Goal: Book appointment/travel/reservation

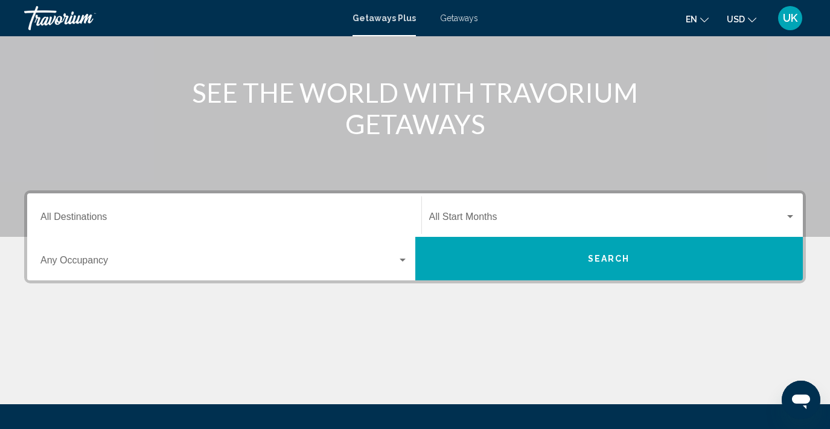
scroll to position [126, 0]
click at [618, 260] on span "Search" at bounding box center [609, 259] width 42 height 10
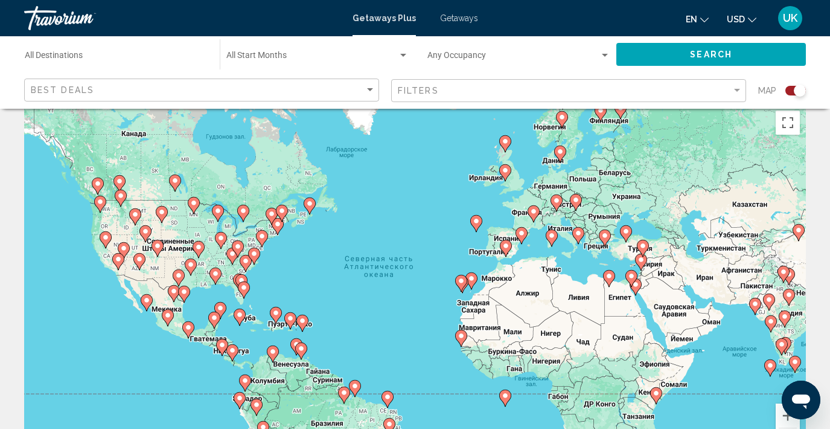
scroll to position [7, 0]
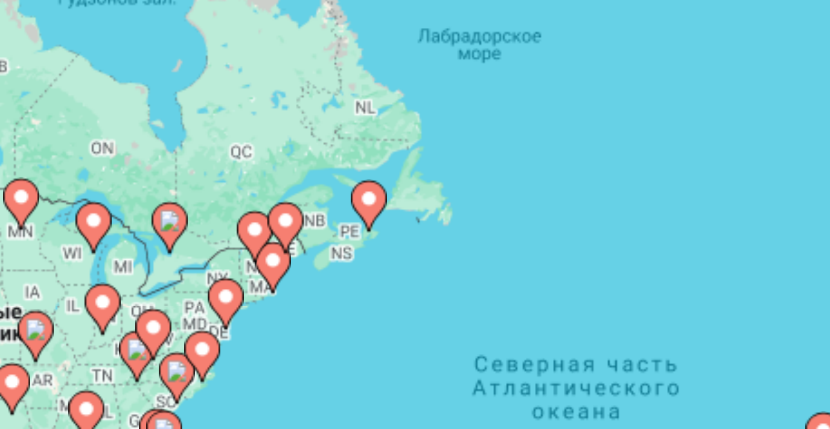
click at [304, 207] on icon "Main content" at bounding box center [309, 215] width 11 height 16
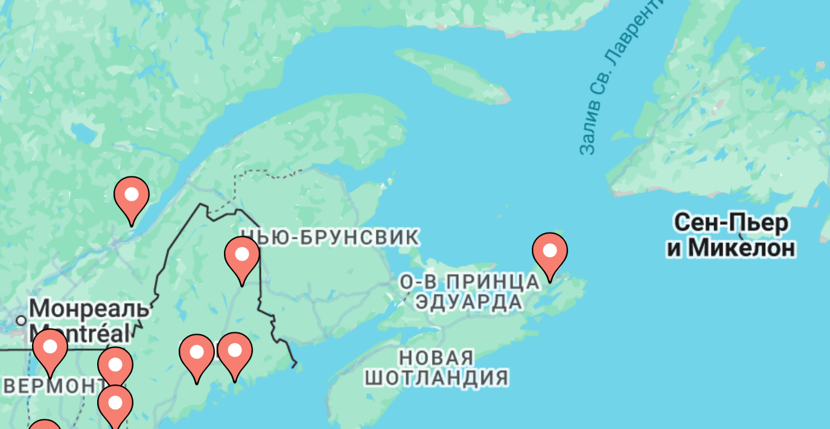
click at [409, 278] on icon "Main content" at bounding box center [414, 286] width 11 height 16
type input "**********"
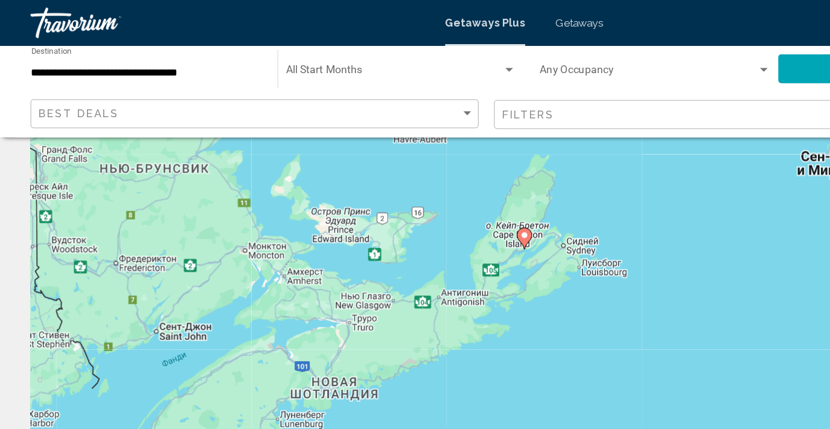
scroll to position [43, 0]
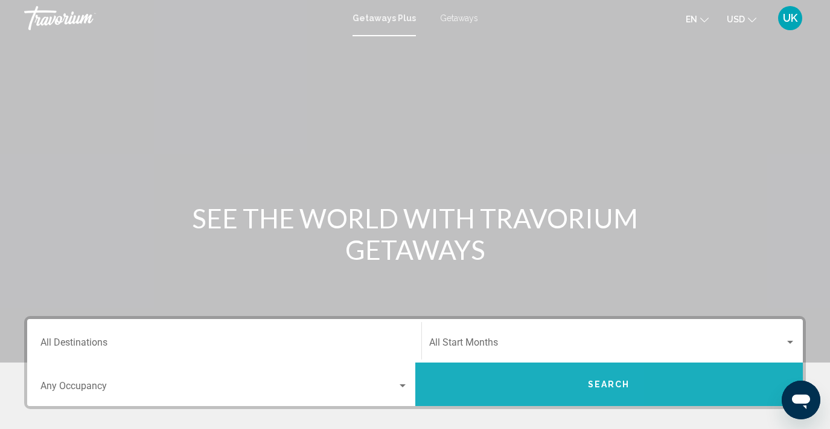
click at [494, 386] on button "Search" at bounding box center [609, 383] width 388 height 43
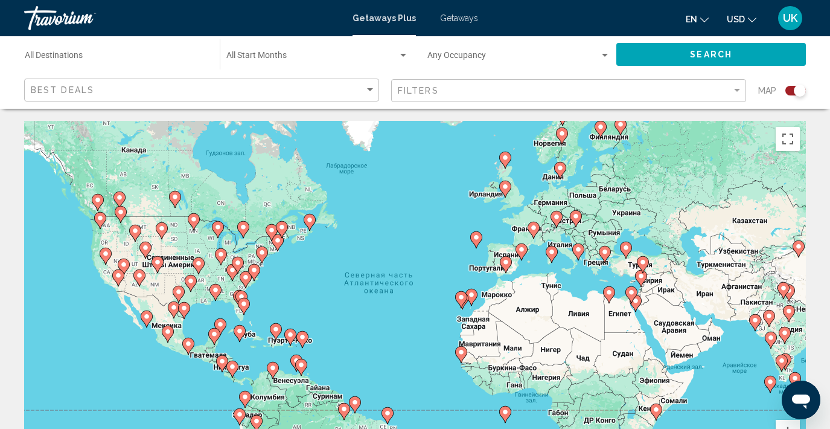
click at [264, 253] on image "Main content" at bounding box center [261, 252] width 7 height 7
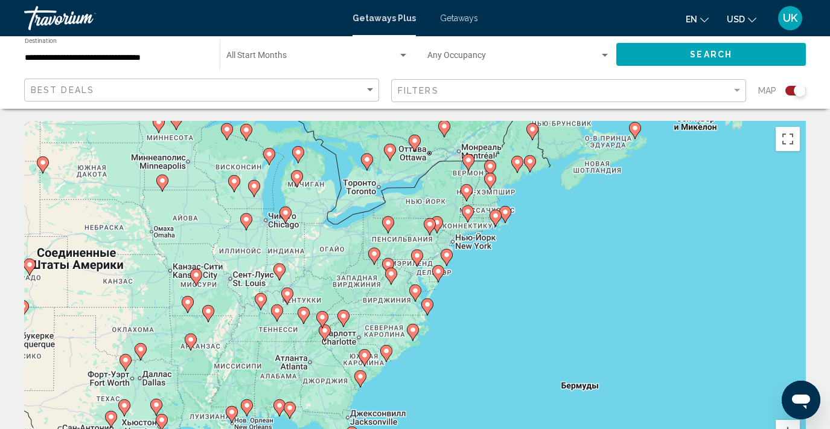
click at [444, 231] on div "Чтобы активировать перетаскивание с помощью клавиатуры, нажмите Alt + Ввод. Пос…" at bounding box center [415, 302] width 782 height 362
click at [464, 193] on image "Main content" at bounding box center [466, 190] width 7 height 7
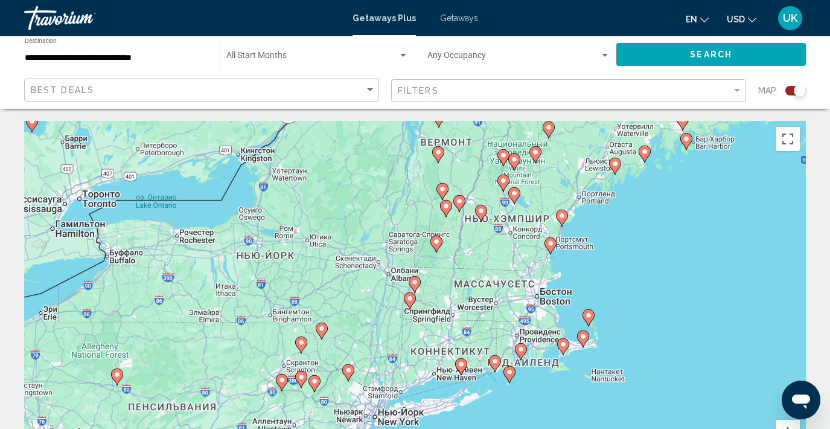
click at [591, 317] on image "Main content" at bounding box center [588, 314] width 7 height 7
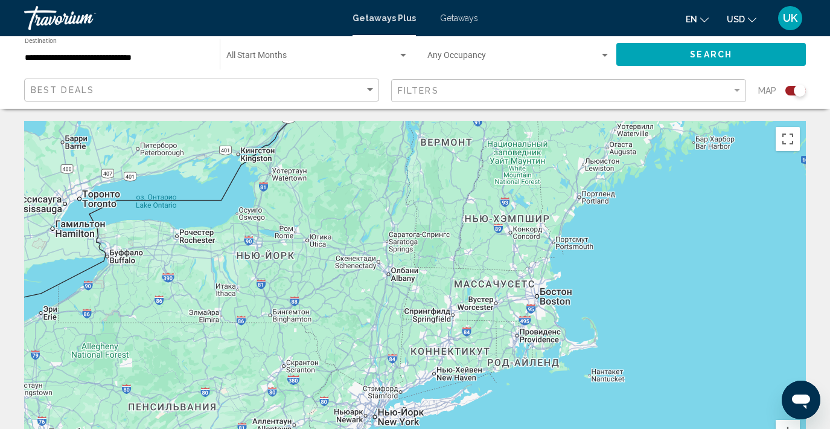
type input "**********"
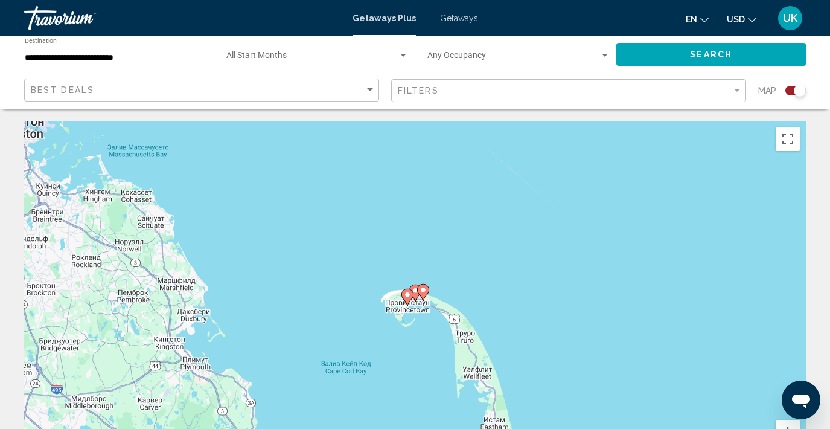
click at [407, 297] on image "Main content" at bounding box center [407, 294] width 7 height 7
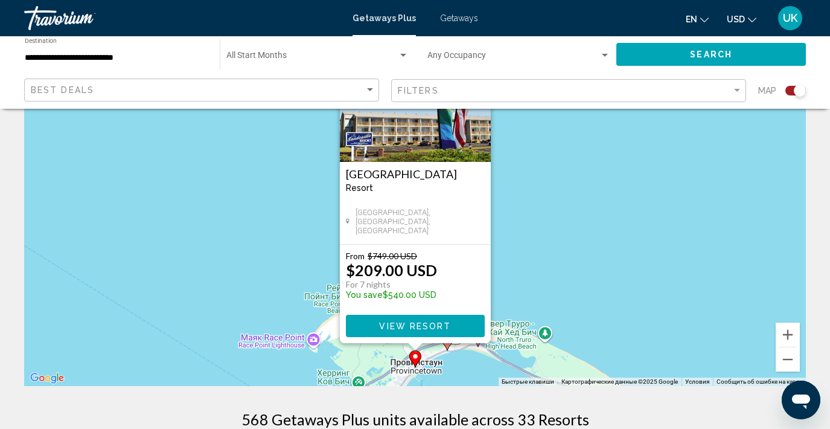
scroll to position [98, 0]
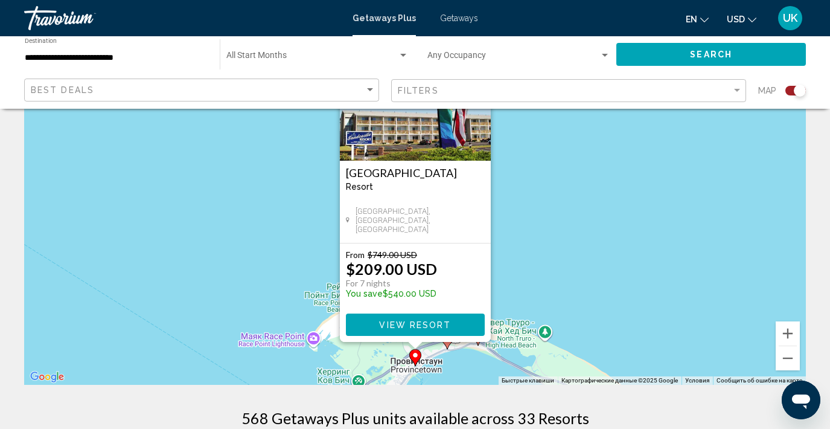
click at [541, 268] on div "Чтобы активировать перетаскивание с помощью клавиатуры, нажмите Alt + Ввод. Пос…" at bounding box center [415, 203] width 782 height 362
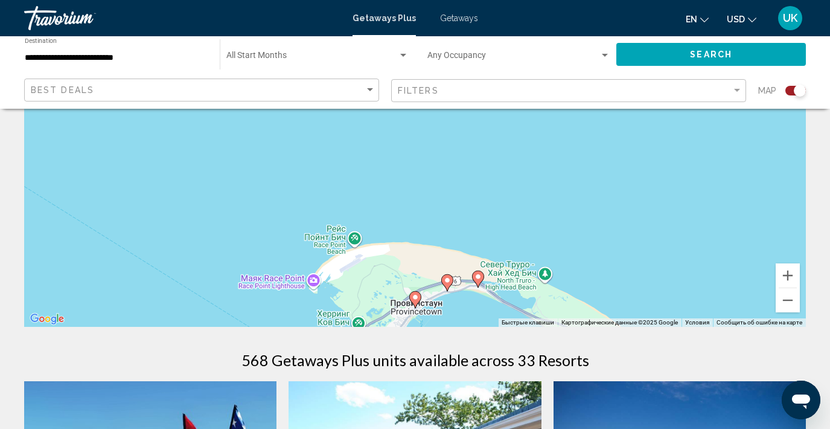
scroll to position [162, 0]
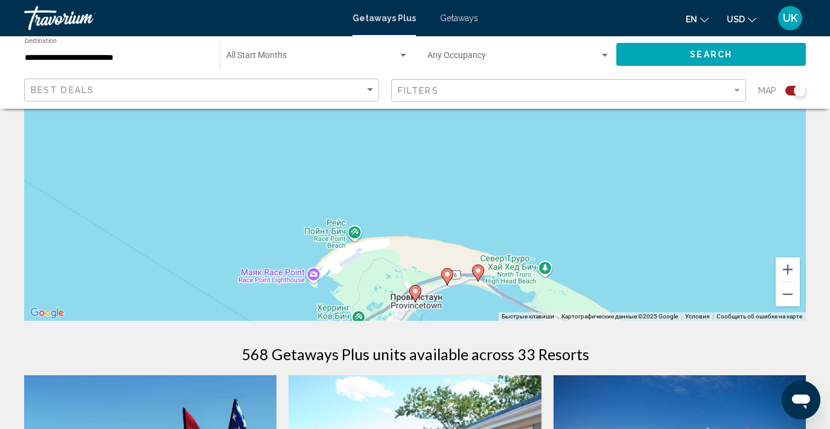
click at [447, 275] on image "Main content" at bounding box center [447, 273] width 7 height 7
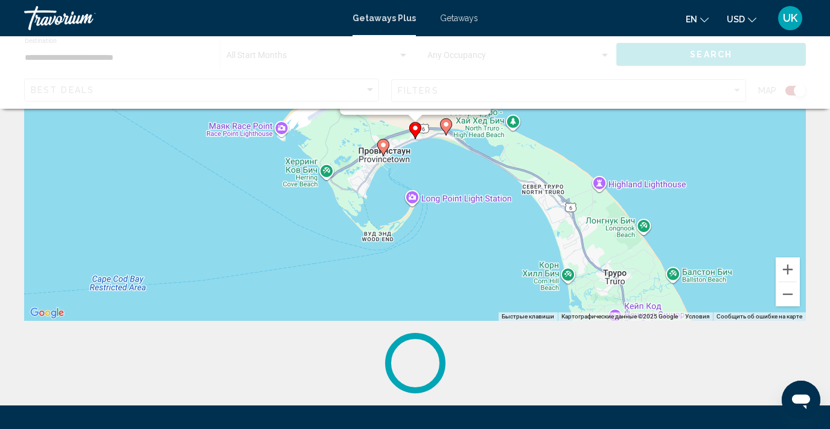
scroll to position [0, 0]
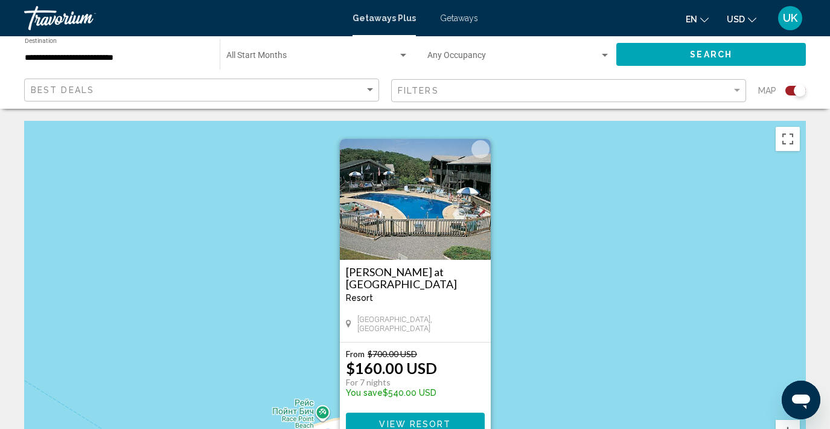
click at [546, 301] on div "Чтобы активировать перетаскивание с помощью клавиатуры, нажмите Alt + Ввод. Пос…" at bounding box center [415, 302] width 782 height 362
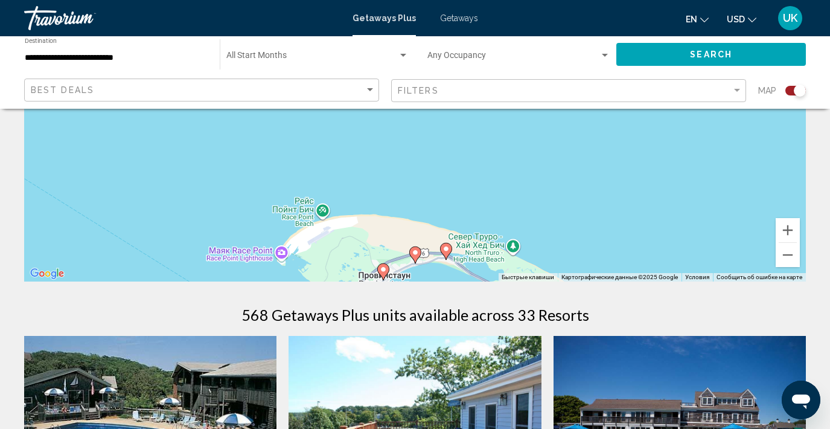
scroll to position [202, 0]
click at [384, 269] on image "Main content" at bounding box center [383, 268] width 7 height 7
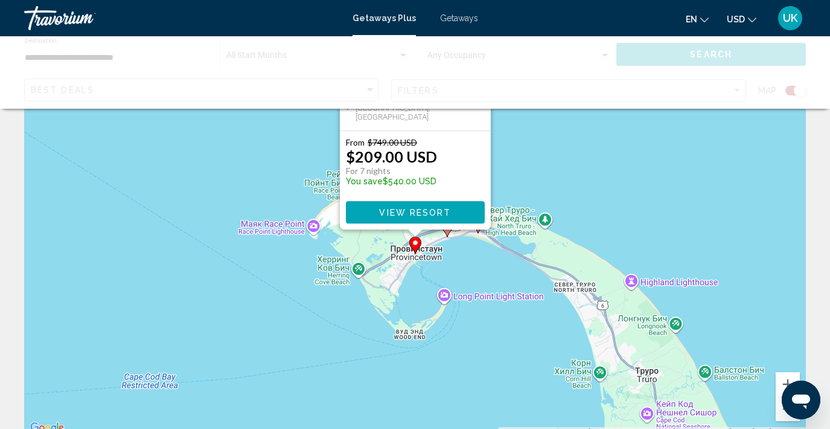
scroll to position [0, 0]
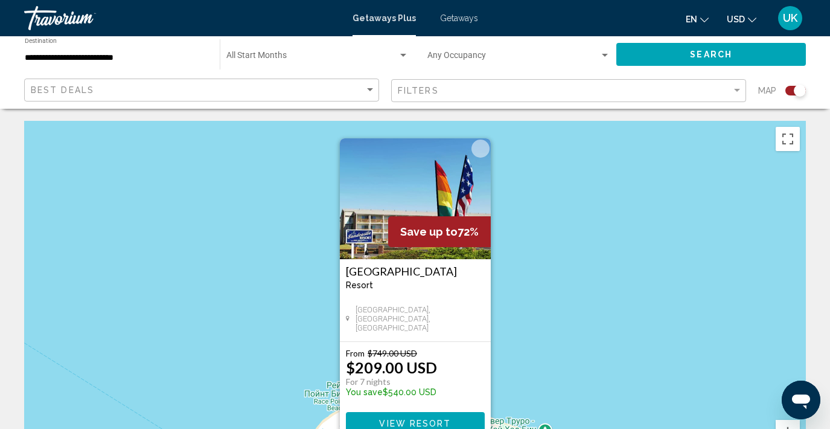
click at [556, 277] on div "Чтобы активировать перетаскивание с помощью клавиатуры, нажмите Alt + Ввод. Пос…" at bounding box center [415, 302] width 782 height 362
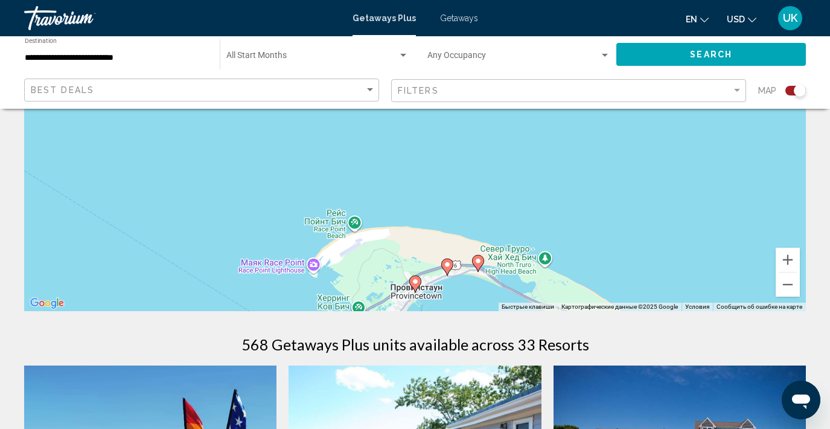
scroll to position [174, 0]
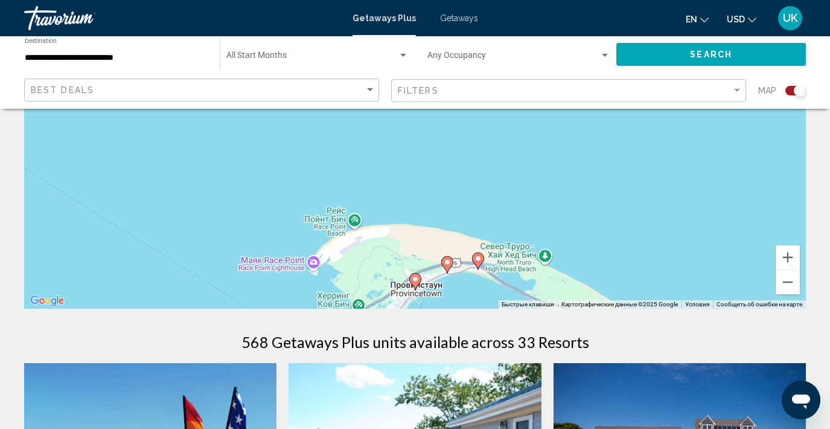
click at [477, 261] on image "Main content" at bounding box center [477, 258] width 7 height 7
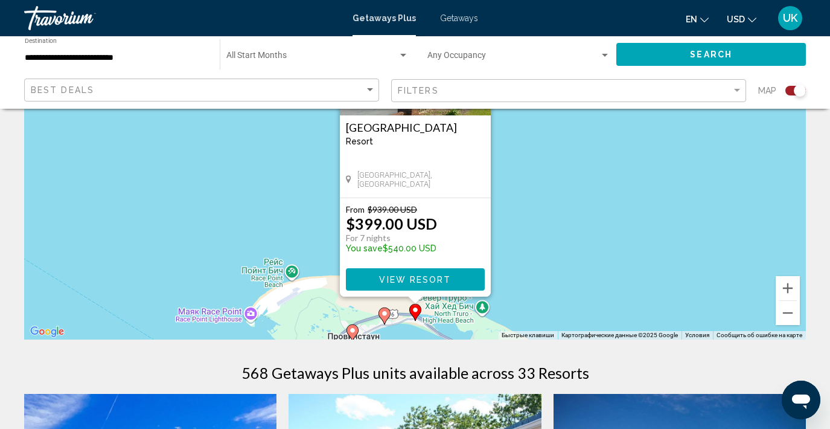
scroll to position [147, 0]
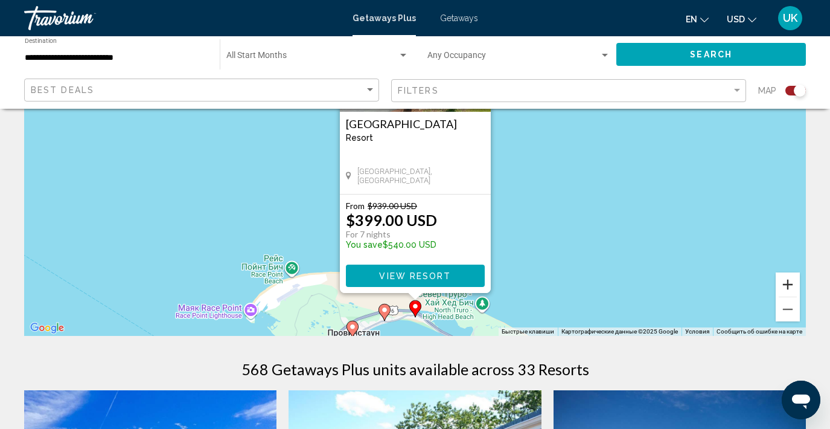
click at [791, 287] on button "Увеличить" at bounding box center [788, 284] width 24 height 24
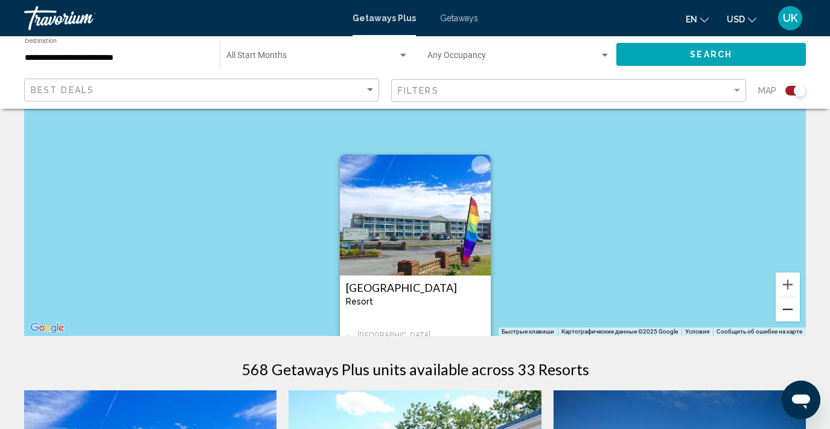
click at [793, 310] on button "Уменьшить" at bounding box center [788, 309] width 24 height 24
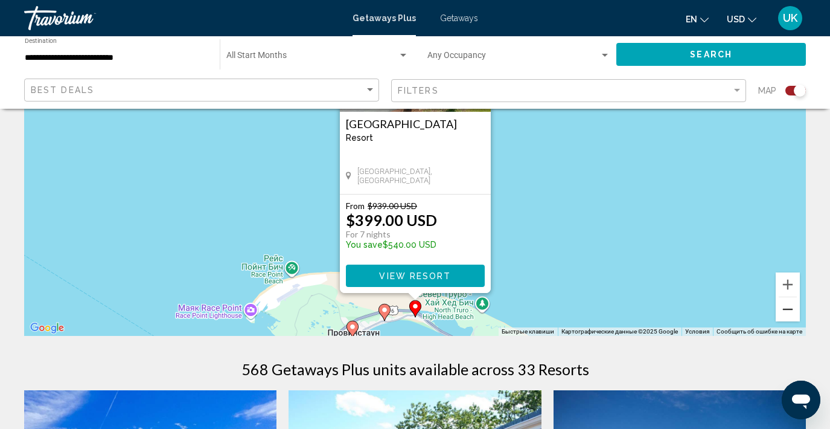
click at [792, 311] on button "Уменьшить" at bounding box center [788, 309] width 24 height 24
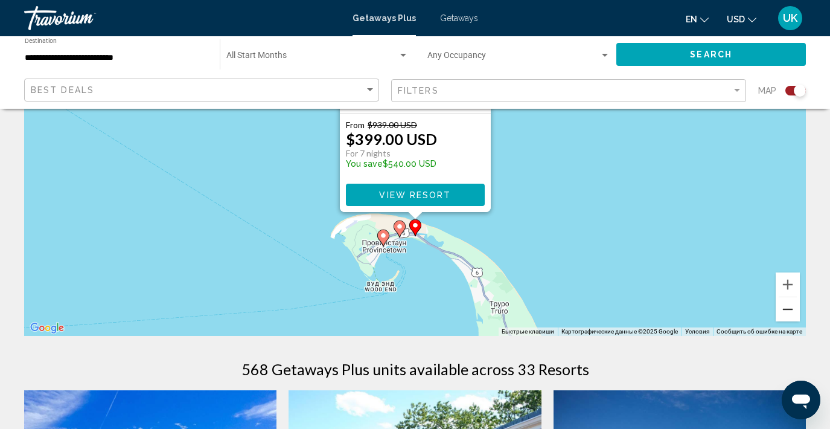
click at [792, 312] on button "Уменьшить" at bounding box center [788, 309] width 24 height 24
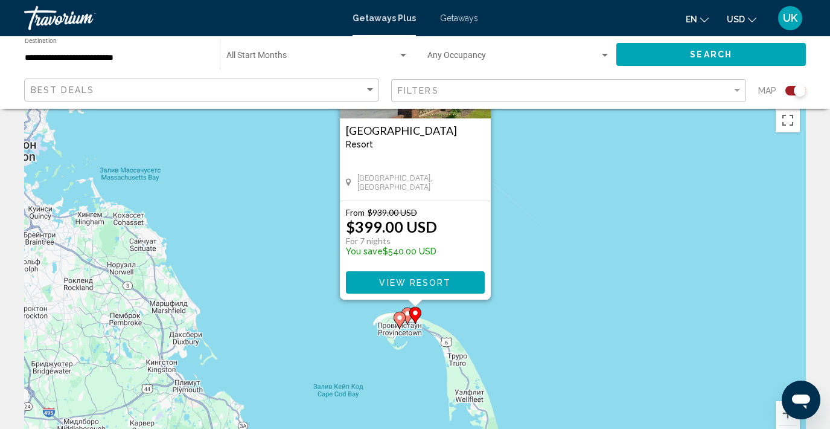
scroll to position [4, 0]
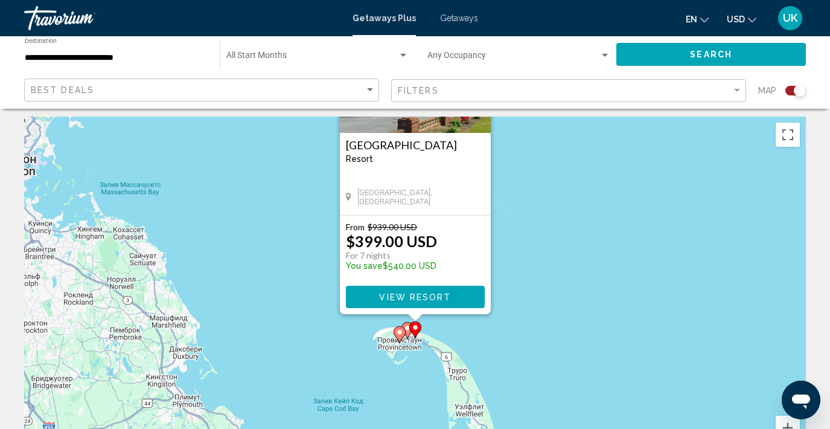
click at [612, 238] on div "Чтобы активировать перетаскивание с помощью клавиатуры, нажмите Alt + Ввод. Пос…" at bounding box center [415, 298] width 782 height 362
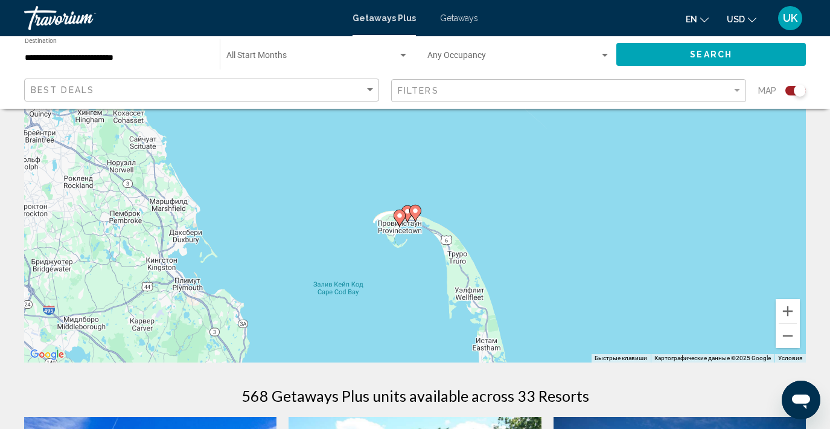
scroll to position [106, 0]
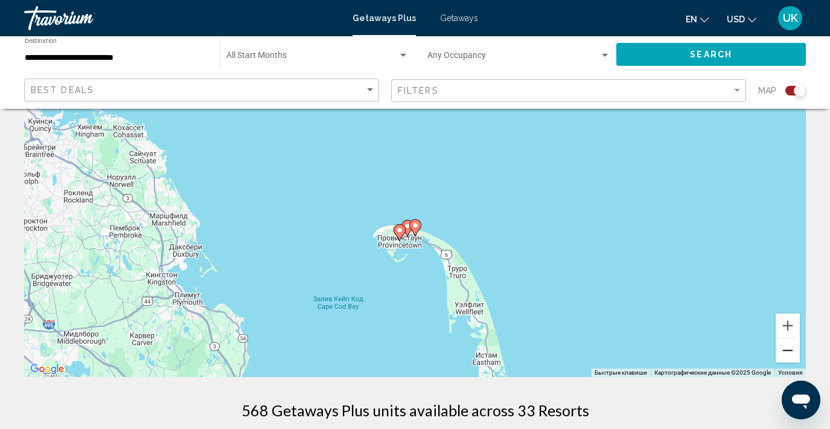
click at [790, 350] on button "Уменьшить" at bounding box center [788, 350] width 24 height 24
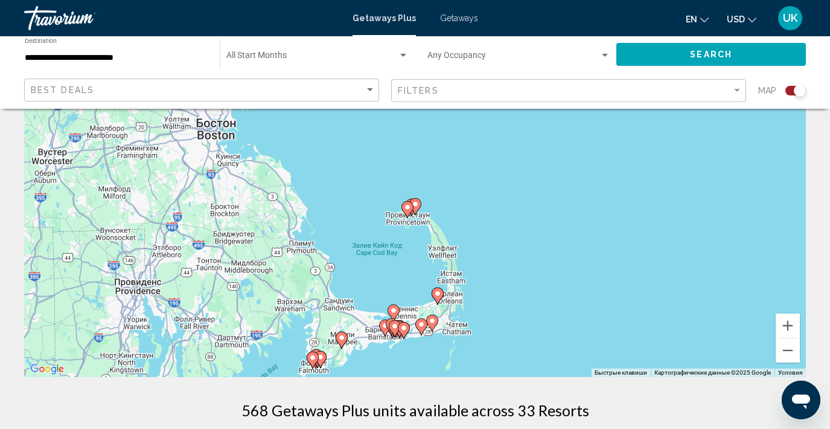
click at [438, 294] on image "Main content" at bounding box center [437, 293] width 7 height 7
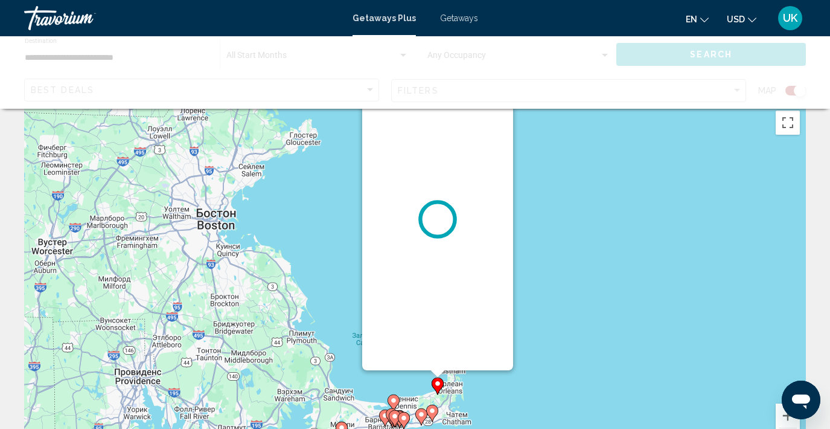
scroll to position [0, 0]
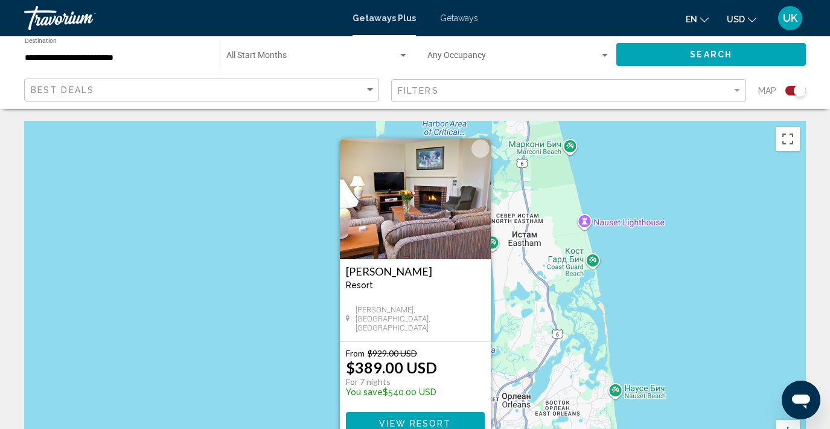
click at [650, 307] on div "Чтобы активировать перетаскивание с помощью клавиатуры, нажмите Alt + Ввод. Пос…" at bounding box center [415, 302] width 782 height 362
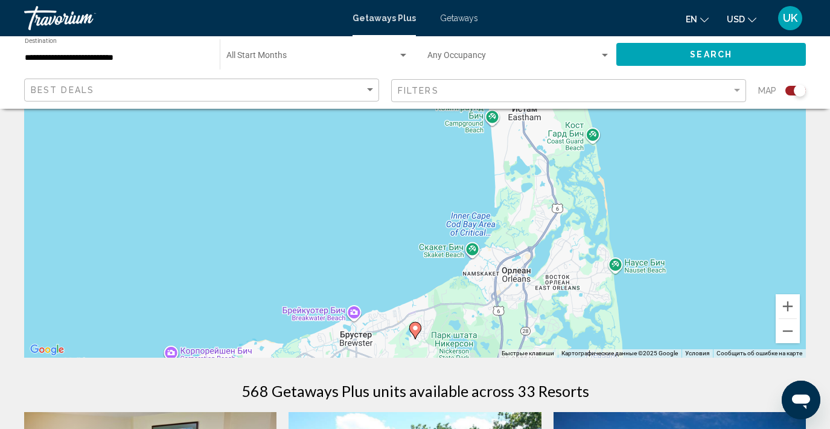
scroll to position [129, 0]
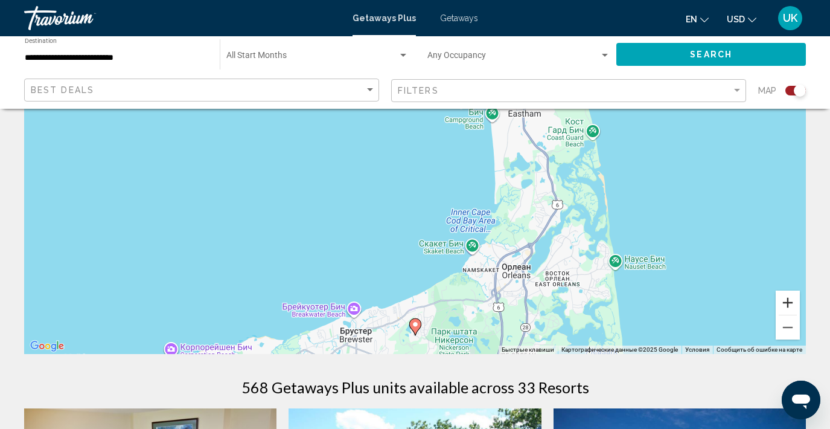
click at [788, 303] on button "Увеличить" at bounding box center [788, 302] width 24 height 24
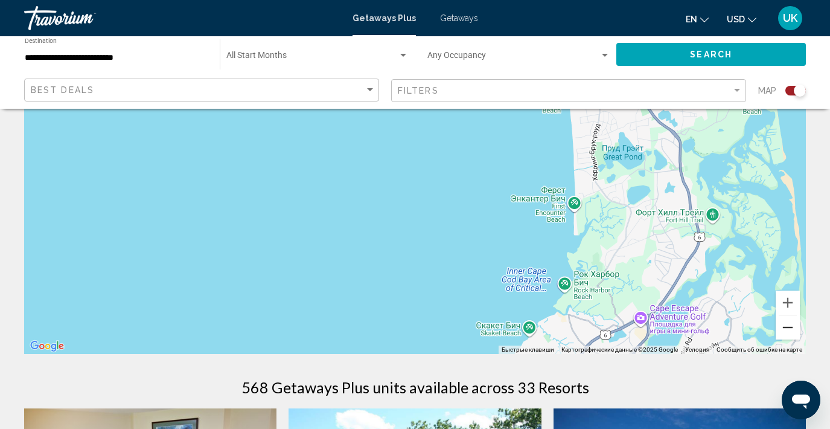
click at [784, 327] on button "Уменьшить" at bounding box center [788, 327] width 24 height 24
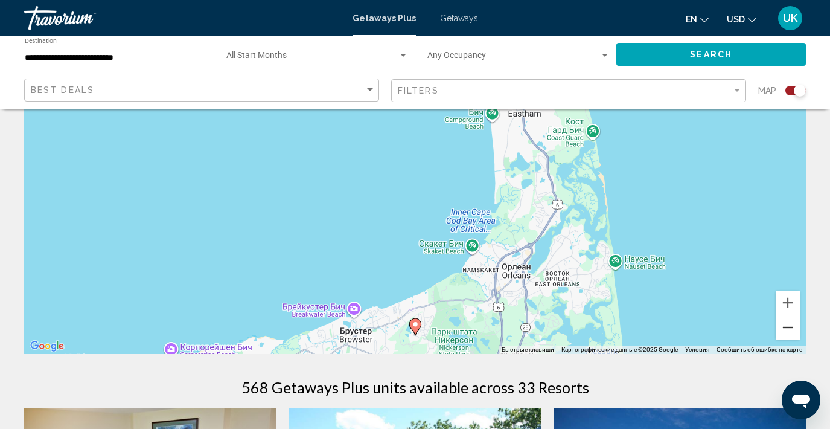
click at [784, 327] on button "Уменьшить" at bounding box center [788, 327] width 24 height 24
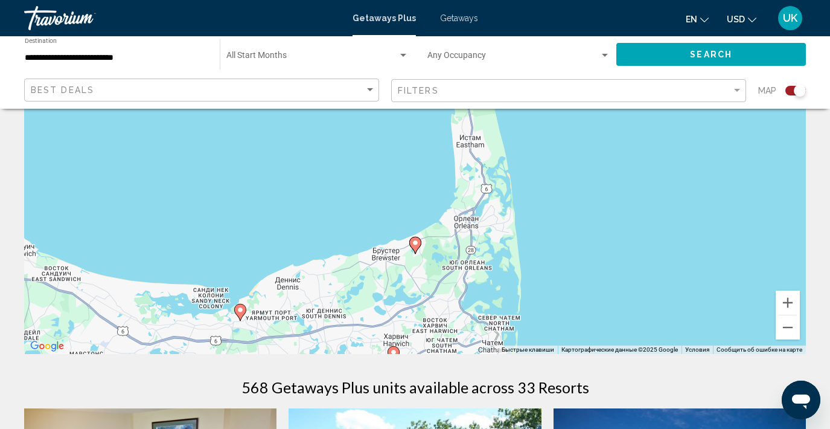
click at [240, 310] on image "Main content" at bounding box center [240, 309] width 7 height 7
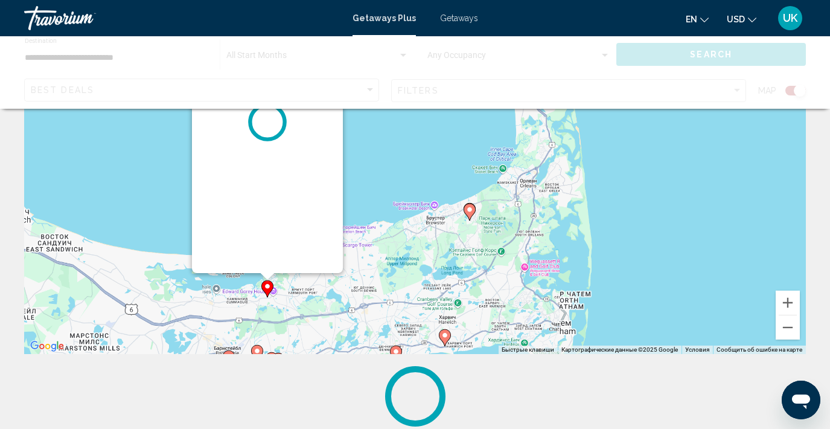
scroll to position [0, 0]
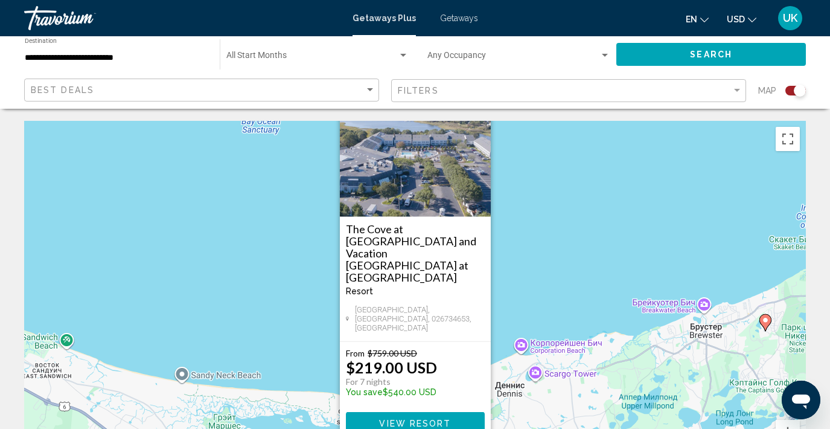
click at [651, 253] on div "Чтобы активировать перетаскивание с помощью клавиатуры, нажмите Alt + Ввод. Пос…" at bounding box center [415, 302] width 782 height 362
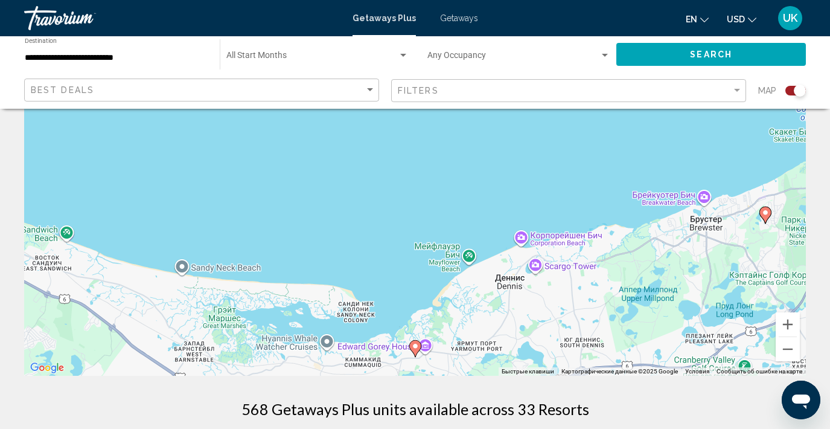
scroll to position [108, 0]
click at [790, 349] on button "Уменьшить" at bounding box center [788, 348] width 24 height 24
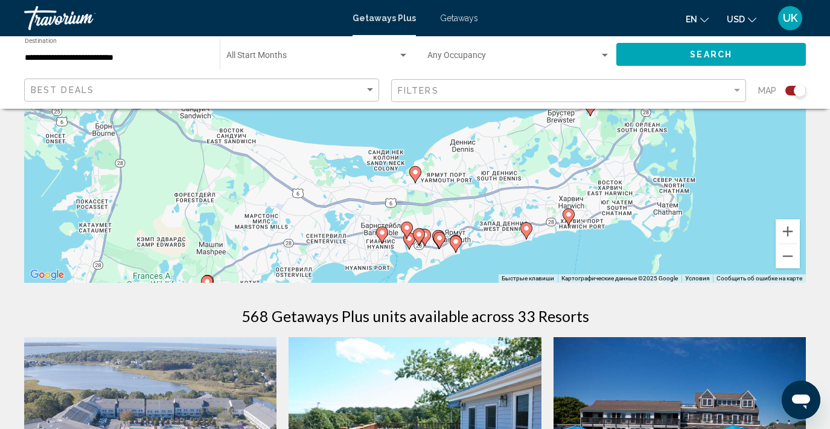
scroll to position [182, 0]
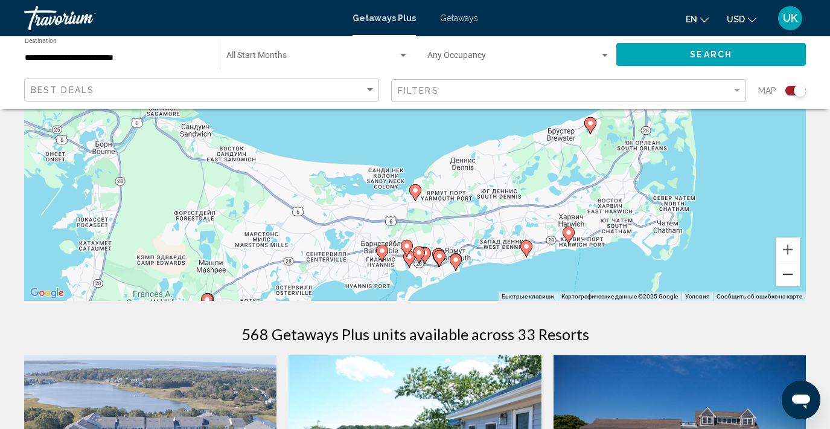
click at [794, 276] on button "Уменьшить" at bounding box center [788, 274] width 24 height 24
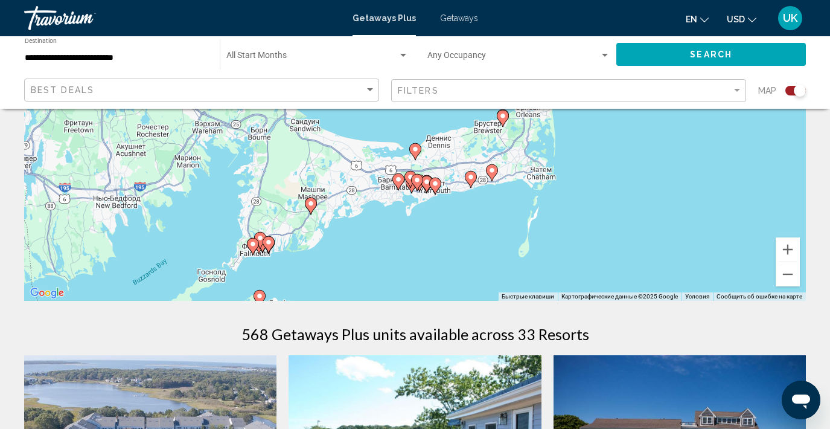
click at [493, 171] on image "Main content" at bounding box center [491, 170] width 7 height 7
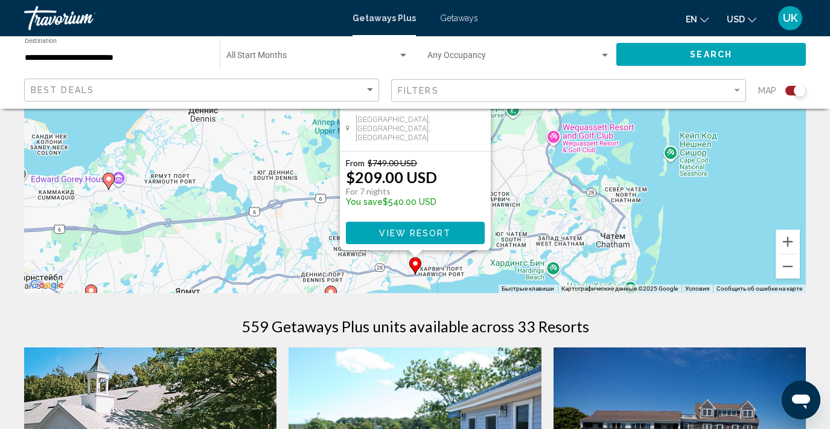
scroll to position [197, 0]
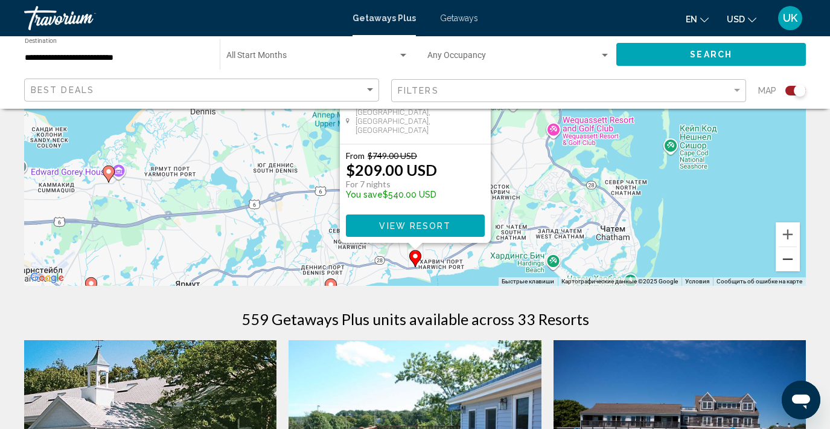
click at [791, 258] on button "Уменьшить" at bounding box center [788, 259] width 24 height 24
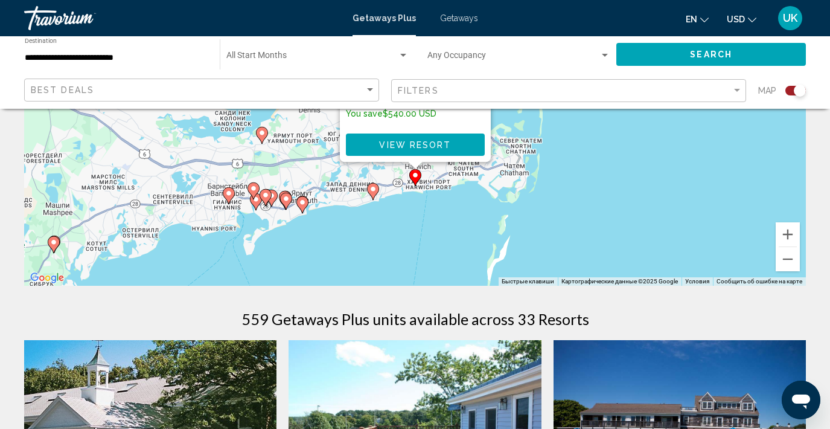
click at [371, 191] on image "Main content" at bounding box center [372, 188] width 7 height 7
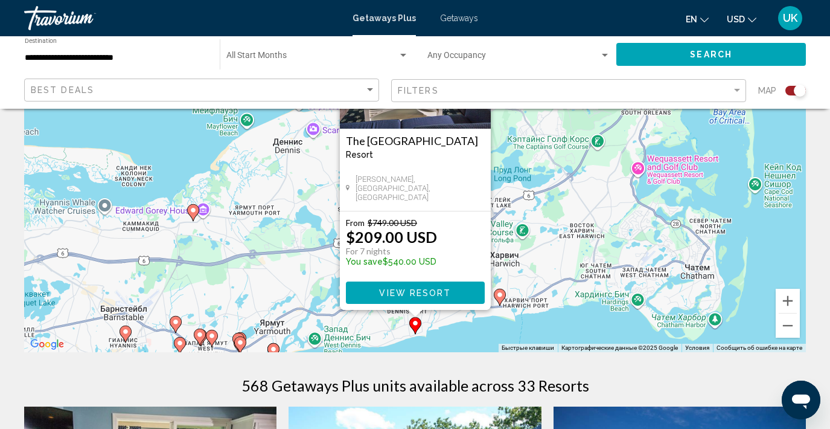
scroll to position [134, 0]
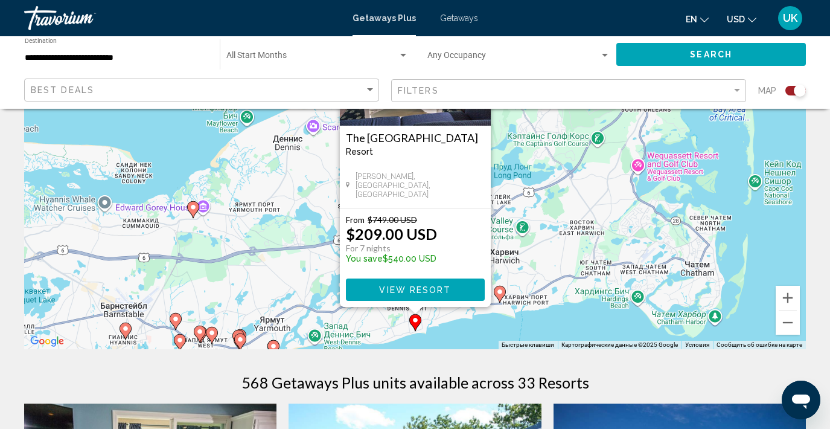
click at [596, 317] on div "Для навигации используйте клавиши со стрелками. Чтобы активировать перетаскиван…" at bounding box center [415, 168] width 782 height 362
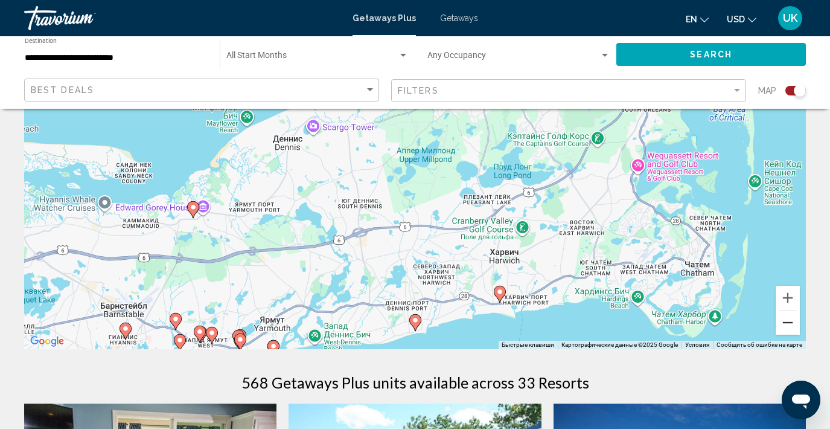
click at [789, 321] on button "Уменьшить" at bounding box center [788, 322] width 24 height 24
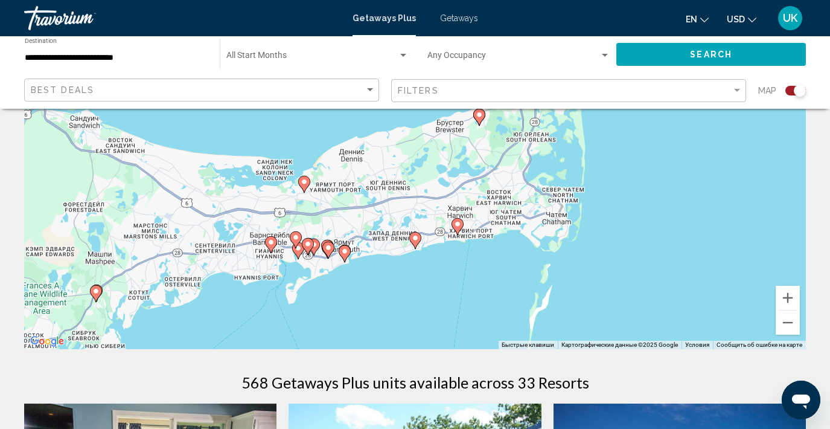
click at [347, 255] on icon "Main content" at bounding box center [344, 254] width 11 height 16
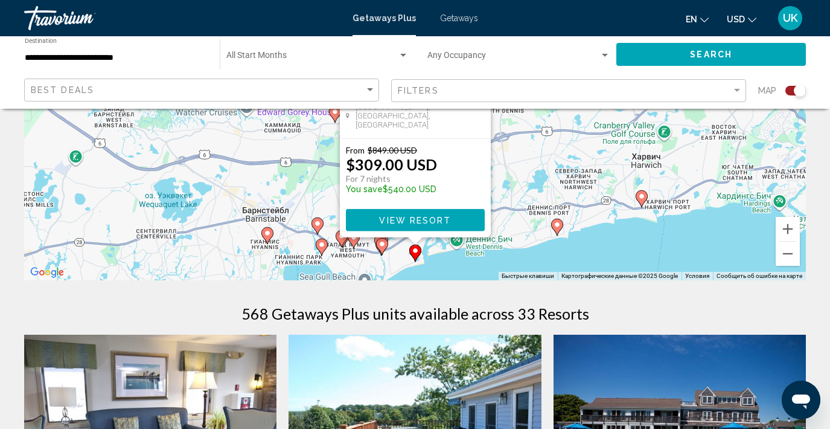
scroll to position [203, 0]
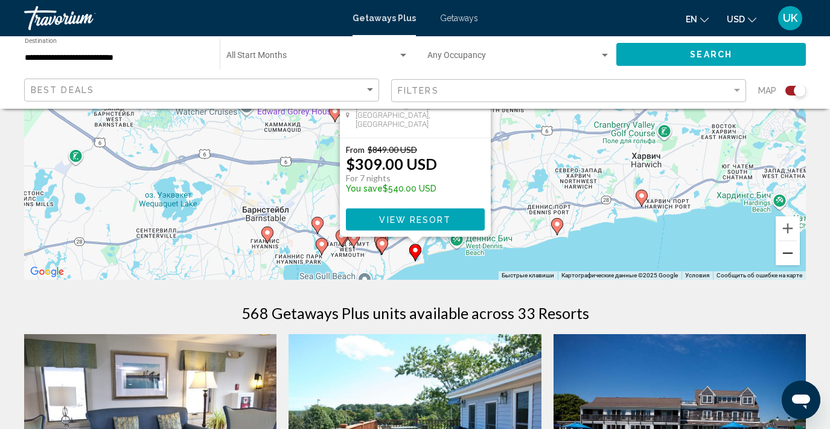
click at [787, 252] on button "Уменьшить" at bounding box center [788, 253] width 24 height 24
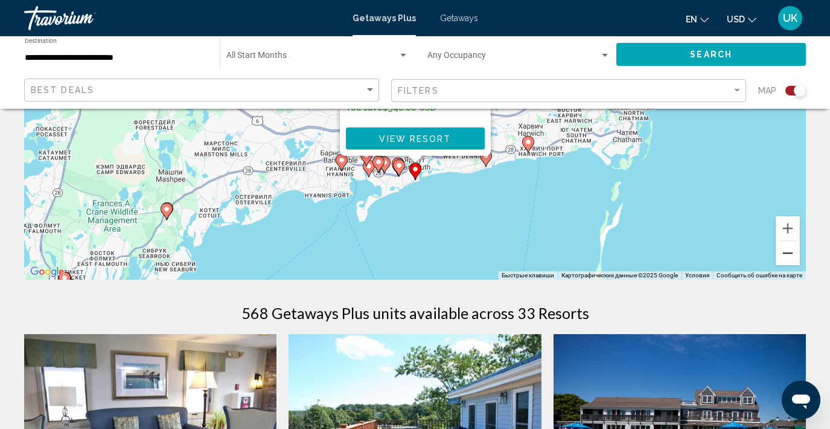
click at [785, 254] on button "Уменьшить" at bounding box center [788, 253] width 24 height 24
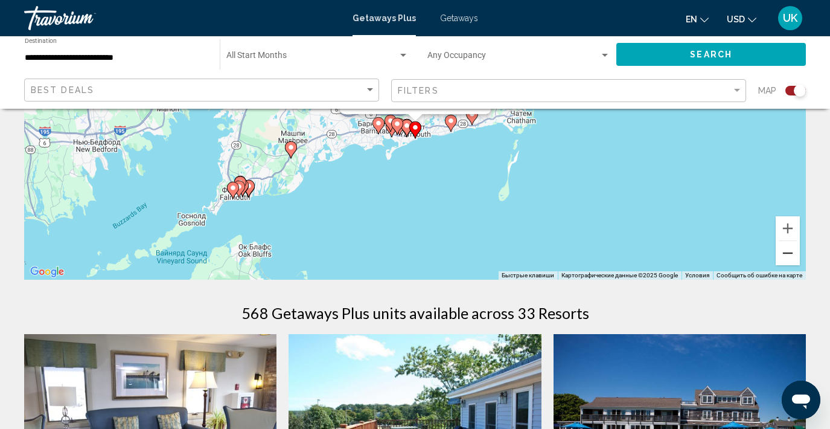
click at [793, 257] on button "Уменьшить" at bounding box center [788, 253] width 24 height 24
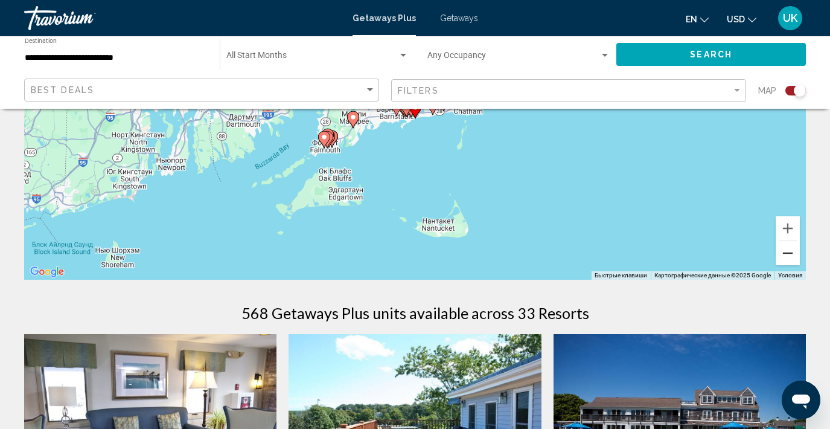
click at [793, 257] on button "Уменьшить" at bounding box center [788, 253] width 24 height 24
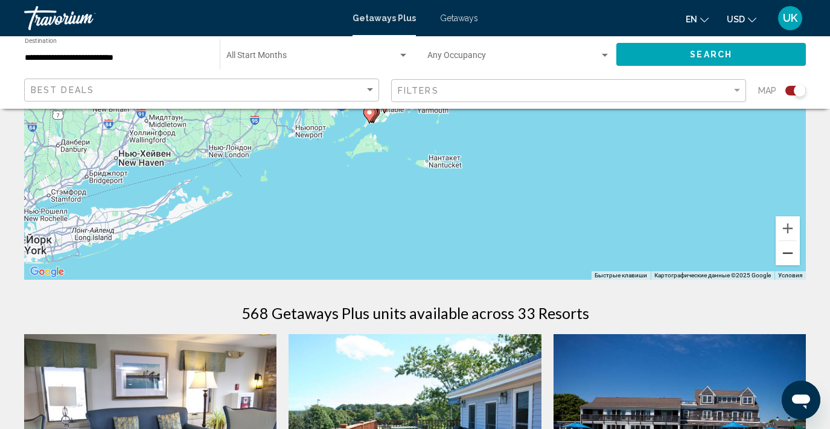
click at [794, 257] on button "Уменьшить" at bounding box center [788, 253] width 24 height 24
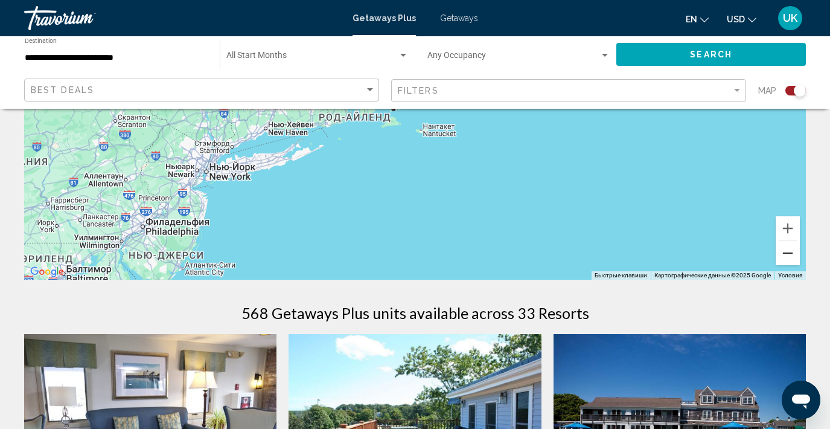
click at [795, 258] on button "Уменьшить" at bounding box center [788, 253] width 24 height 24
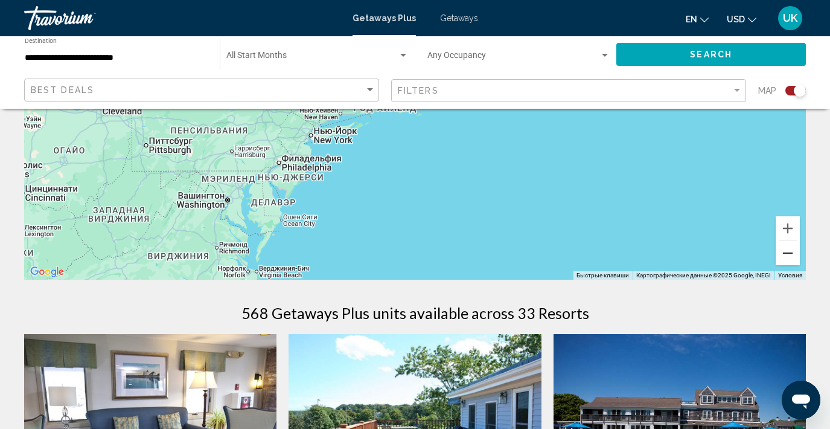
click at [795, 258] on button "Уменьшить" at bounding box center [788, 253] width 24 height 24
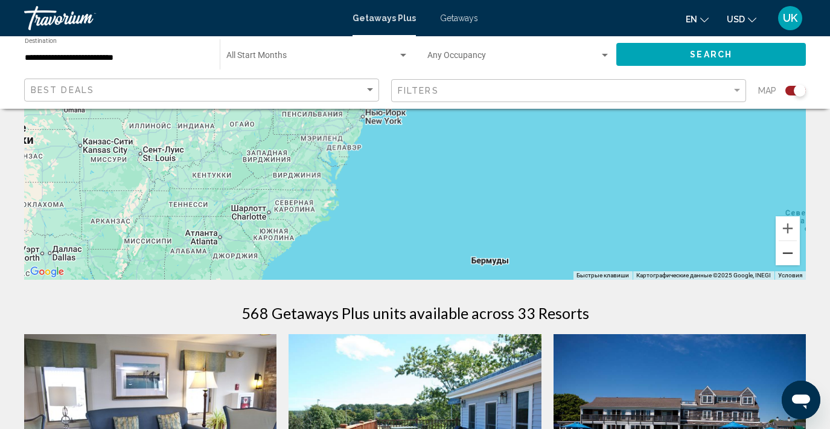
click at [796, 260] on button "Уменьшить" at bounding box center [788, 253] width 24 height 24
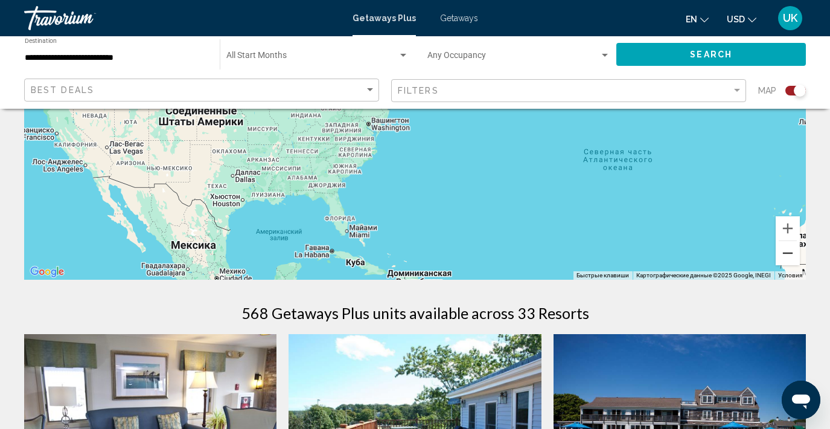
click at [796, 260] on button "Уменьшить" at bounding box center [788, 253] width 24 height 24
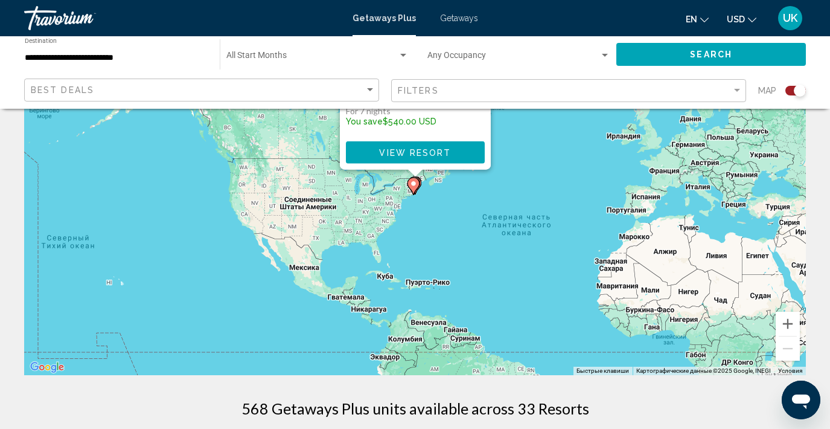
scroll to position [112, 0]
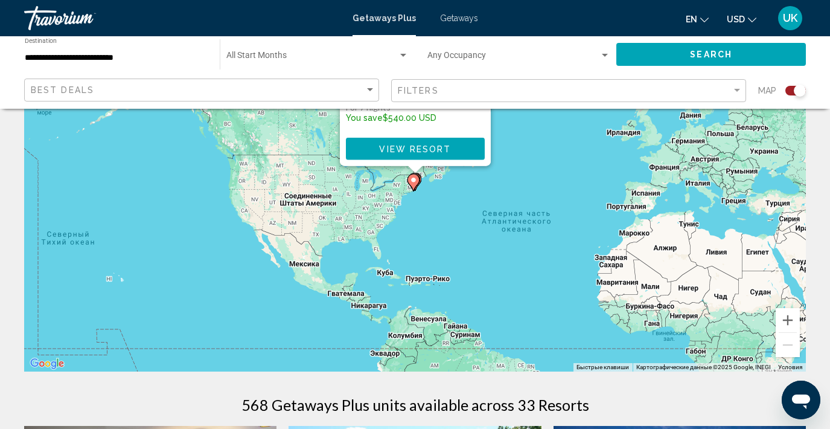
click at [113, 289] on div "Чтобы активировать перетаскивание с помощью клавиатуры, нажмите Alt + Ввод. Пос…" at bounding box center [415, 190] width 782 height 362
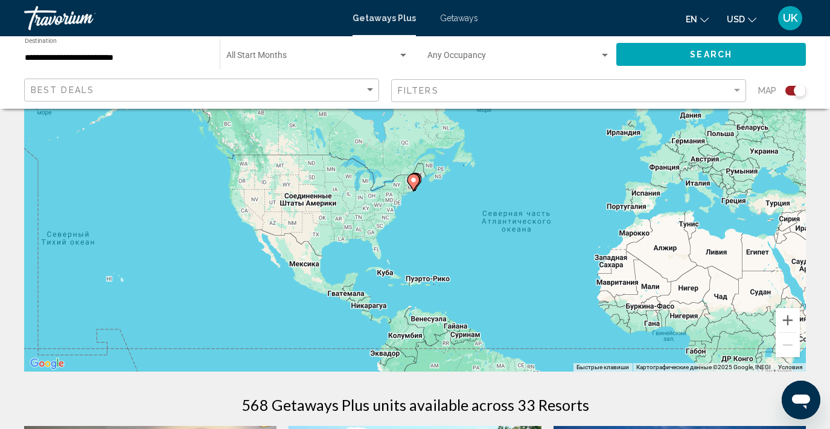
click at [110, 283] on div "Чтобы активировать перетаскивание с помощью клавиатуры, нажмите Alt + Ввод. Пос…" at bounding box center [415, 190] width 782 height 362
click at [121, 283] on div "Чтобы активировать перетаскивание с помощью клавиатуры, нажмите Alt + Ввод. Пос…" at bounding box center [415, 191] width 782 height 362
click at [111, 283] on div "Чтобы активировать перетаскивание с помощью клавиатуры, нажмите Alt + Ввод. Пос…" at bounding box center [415, 191] width 782 height 362
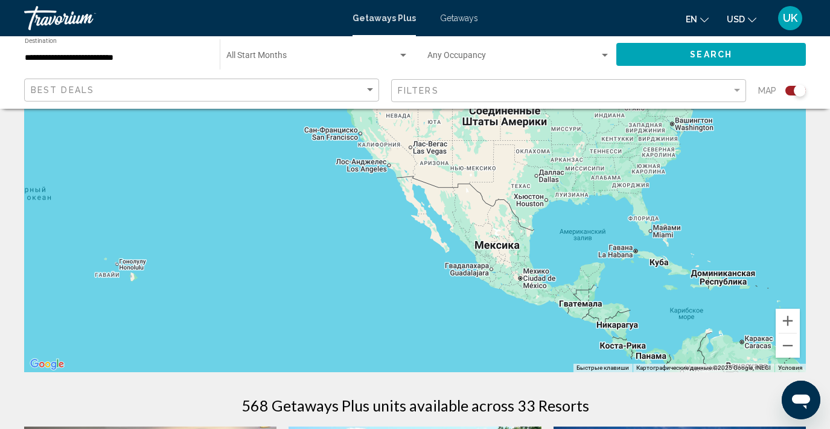
click at [128, 272] on div "Чтобы активировать перетаскивание с помощью клавиатуры, нажмите Alt + Ввод. Пос…" at bounding box center [415, 191] width 782 height 362
click at [123, 267] on div "Чтобы активировать перетаскивание с помощью клавиатуры, нажмите Alt + Ввод. Пос…" at bounding box center [415, 191] width 782 height 362
click at [132, 263] on div "Чтобы активировать перетаскивание с помощью клавиатуры, нажмите Alt + Ввод. Пос…" at bounding box center [415, 191] width 782 height 362
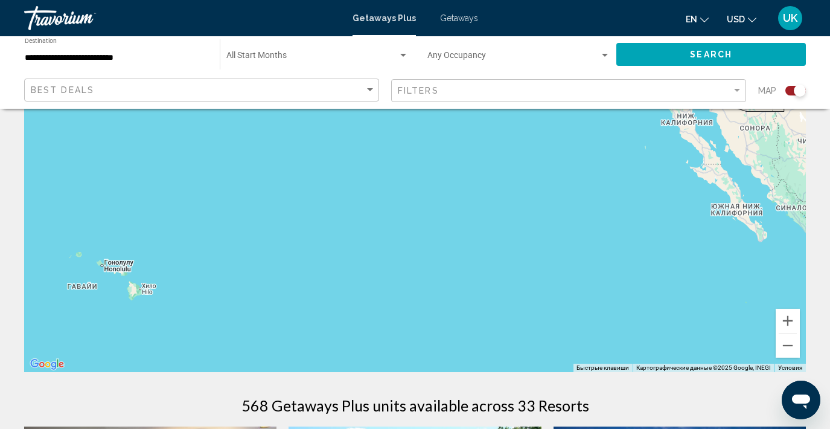
click at [111, 277] on div "Main content" at bounding box center [415, 191] width 782 height 362
click at [117, 263] on div "Main content" at bounding box center [415, 191] width 782 height 362
click at [117, 264] on div "Main content" at bounding box center [415, 191] width 782 height 362
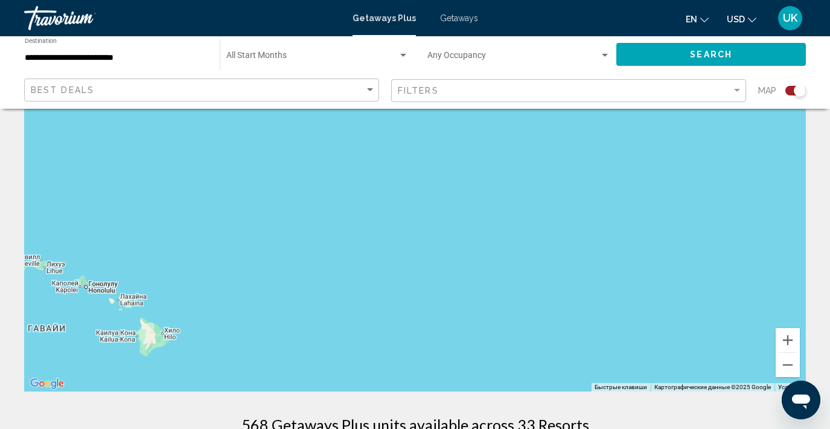
scroll to position [92, 0]
click at [154, 347] on div "Main content" at bounding box center [415, 210] width 782 height 362
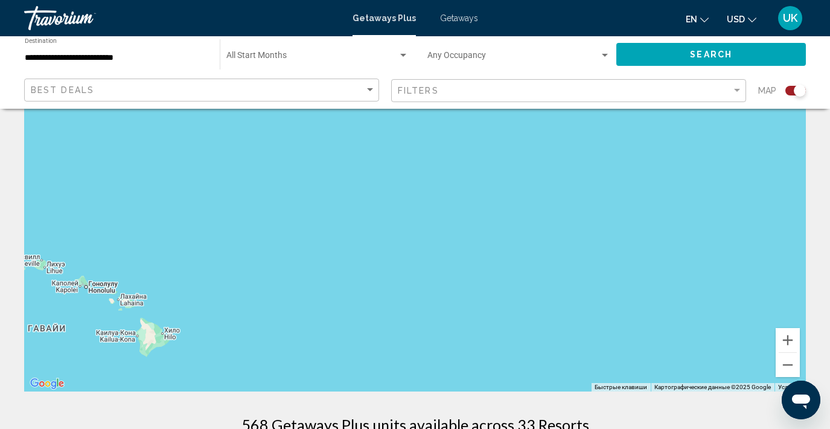
click at [154, 347] on div "Main content" at bounding box center [415, 210] width 782 height 362
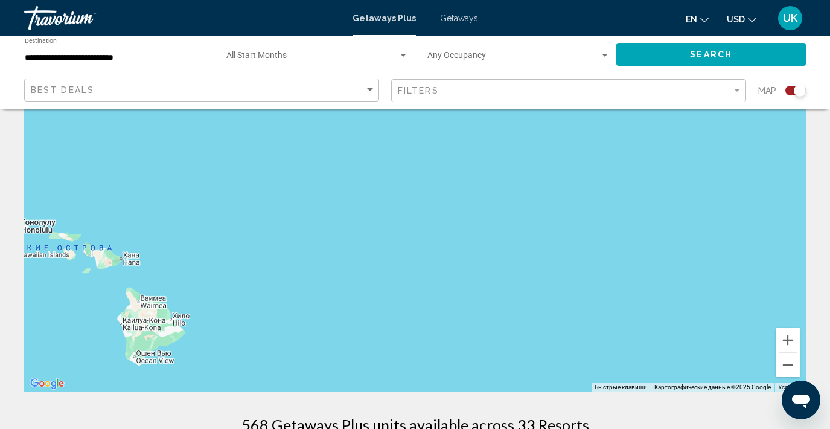
click at [468, 19] on span "Getaways" at bounding box center [459, 18] width 38 height 10
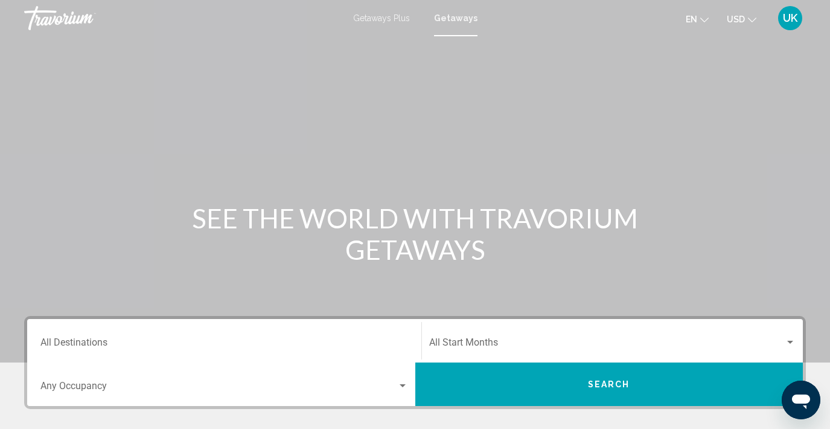
click at [630, 380] on button "Search" at bounding box center [609, 383] width 388 height 43
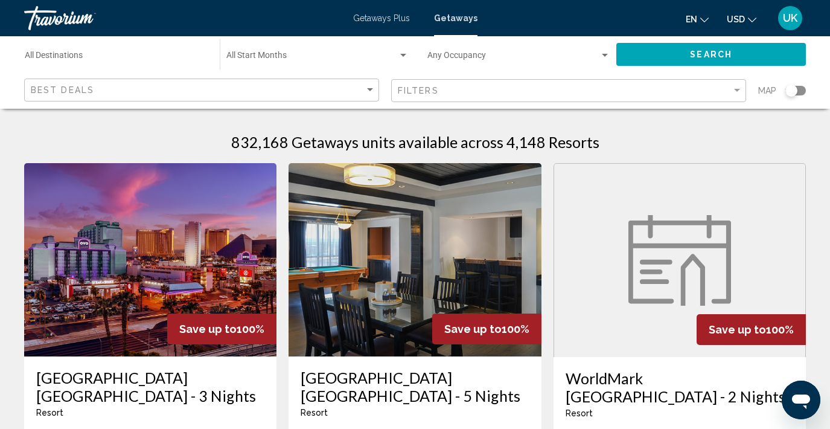
click at [69, 53] on input "Destination All Destinations" at bounding box center [116, 58] width 183 height 10
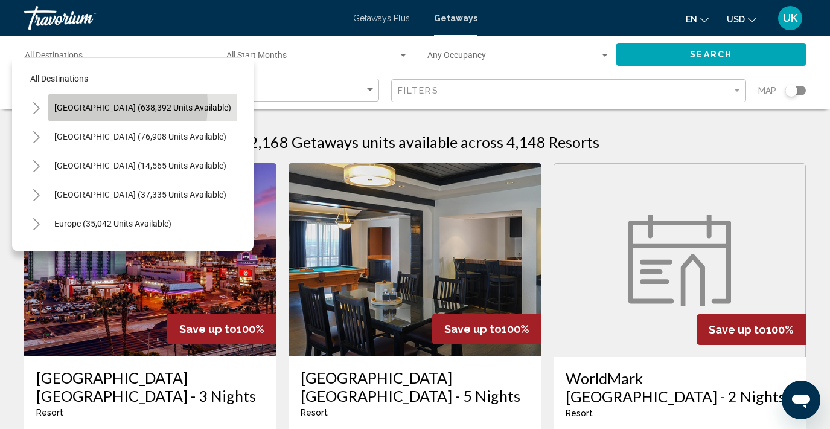
click at [86, 105] on span "United States (638,392 units available)" at bounding box center [142, 108] width 177 height 10
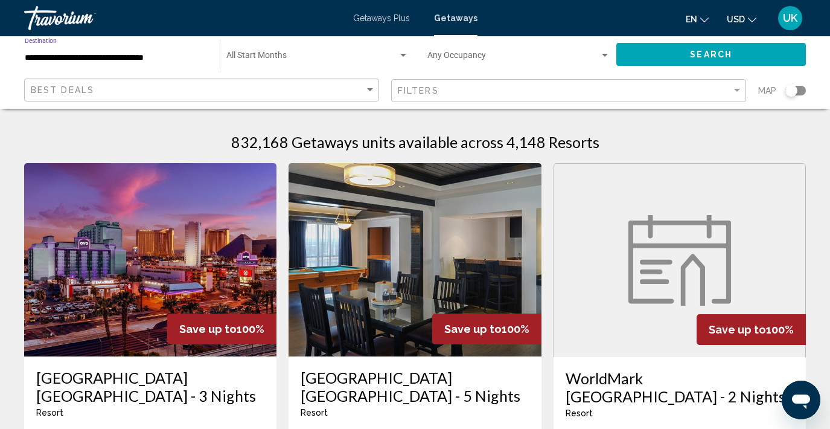
click at [161, 57] on input "**********" at bounding box center [116, 58] width 183 height 10
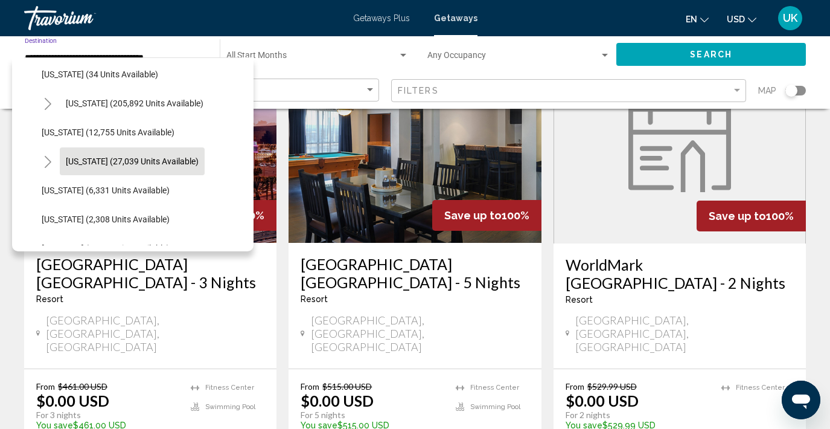
scroll to position [236, 2]
click at [141, 159] on span "Hawaii (27,039 units available)" at bounding box center [131, 161] width 133 height 10
type input "**********"
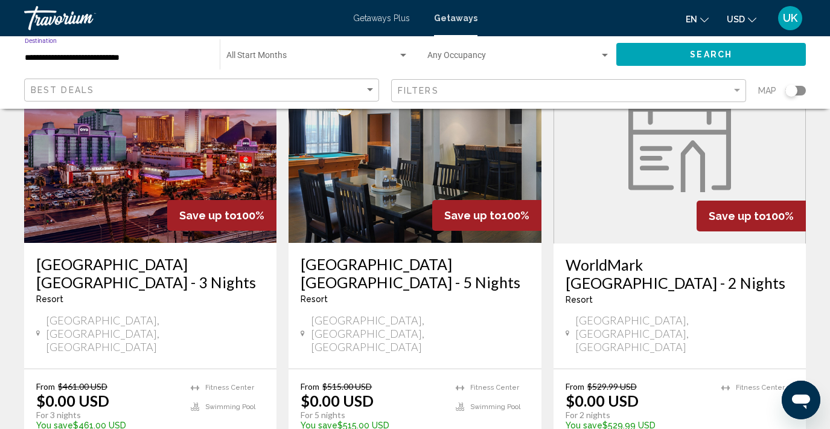
click at [654, 52] on button "Search" at bounding box center [711, 54] width 190 height 22
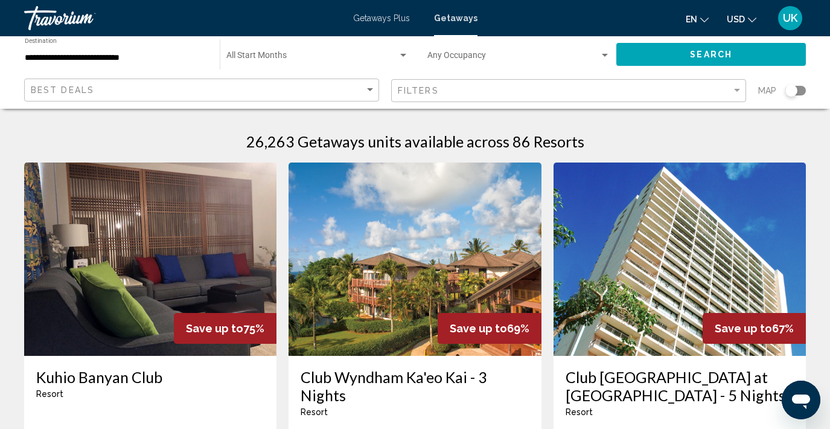
scroll to position [1, 0]
click at [426, 277] on img "Main content" at bounding box center [415, 258] width 252 height 193
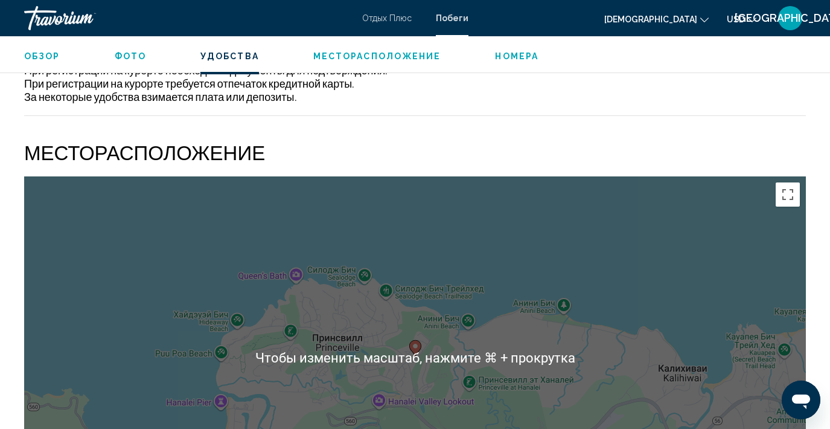
scroll to position [1789, 0]
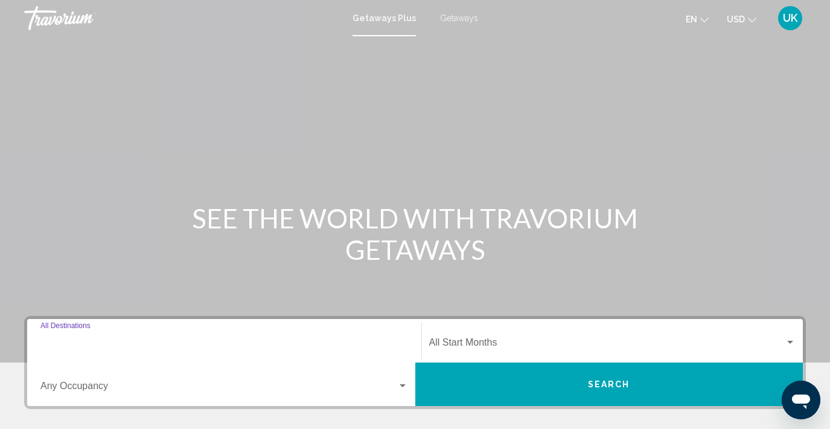
click at [134, 343] on input "Destination All Destinations" at bounding box center [224, 344] width 368 height 11
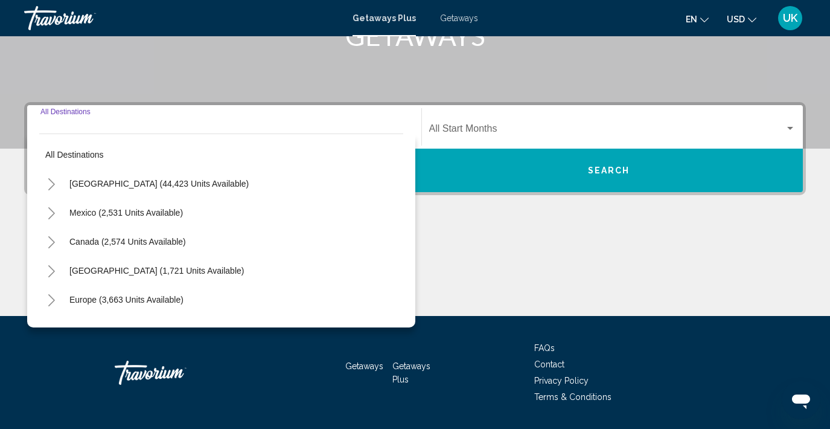
scroll to position [249, 0]
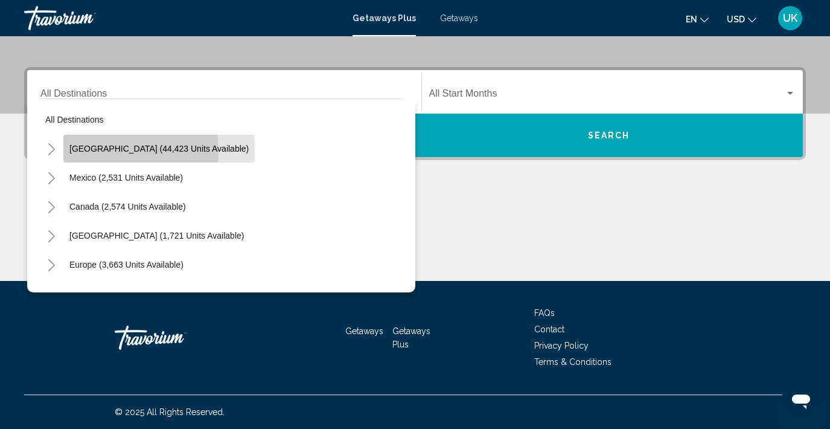
click at [100, 152] on span "[GEOGRAPHIC_DATA] (44,423 units available)" at bounding box center [158, 149] width 179 height 10
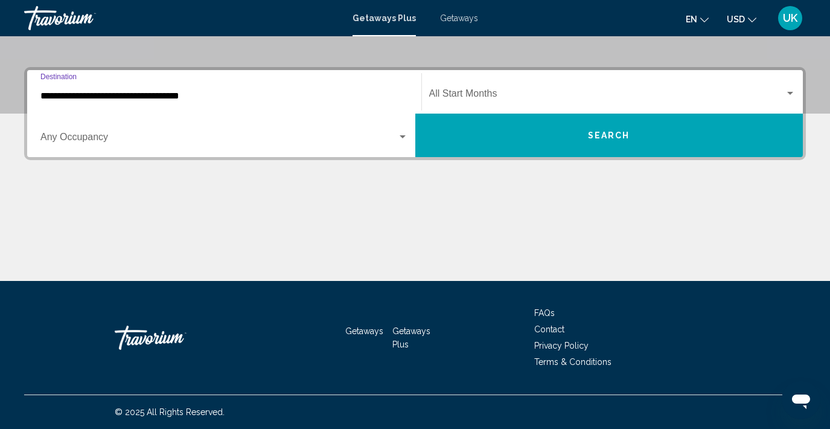
click at [403, 136] on div "Search widget" at bounding box center [403, 136] width 6 height 3
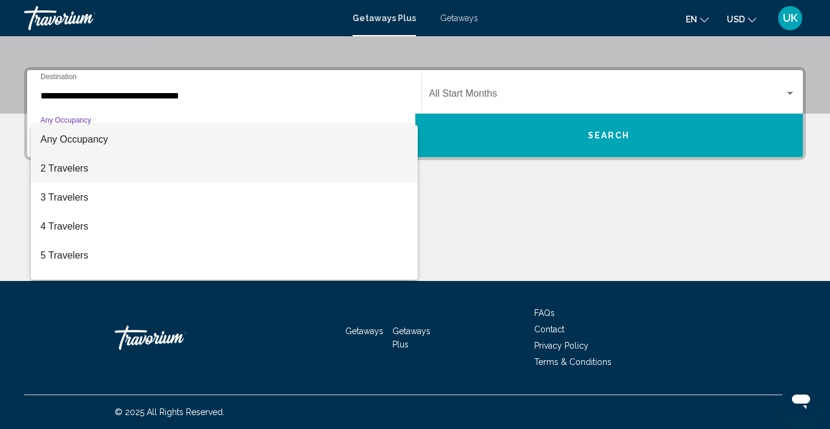
click at [94, 167] on span "2 Travelers" at bounding box center [224, 168] width 368 height 29
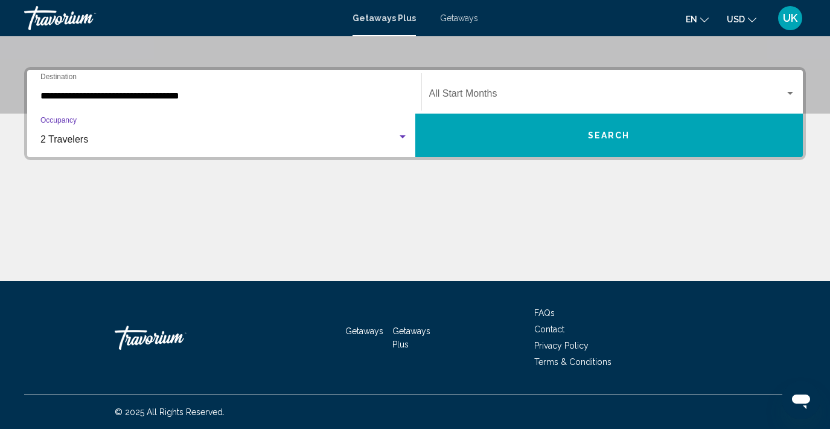
click at [89, 95] on input "**********" at bounding box center [224, 96] width 368 height 11
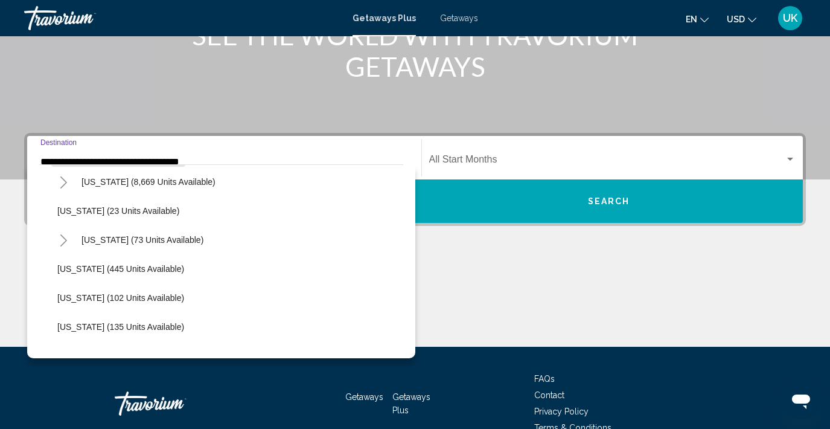
scroll to position [236, 0]
click at [120, 238] on span "[US_STATE] (73 units available)" at bounding box center [142, 239] width 122 height 10
type input "**********"
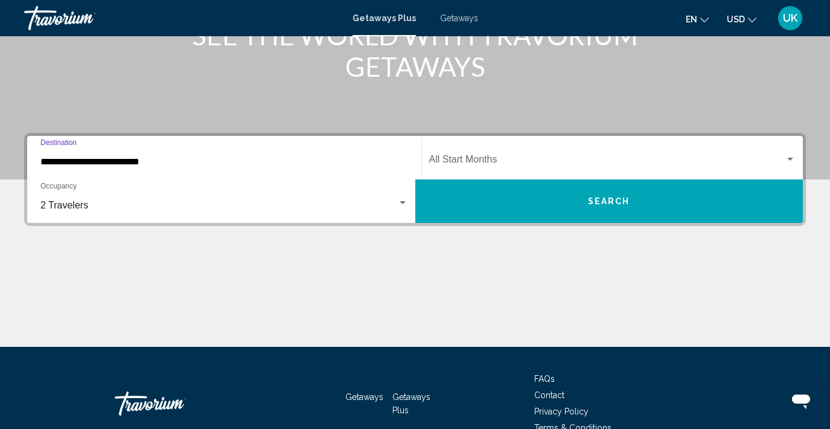
scroll to position [249, 0]
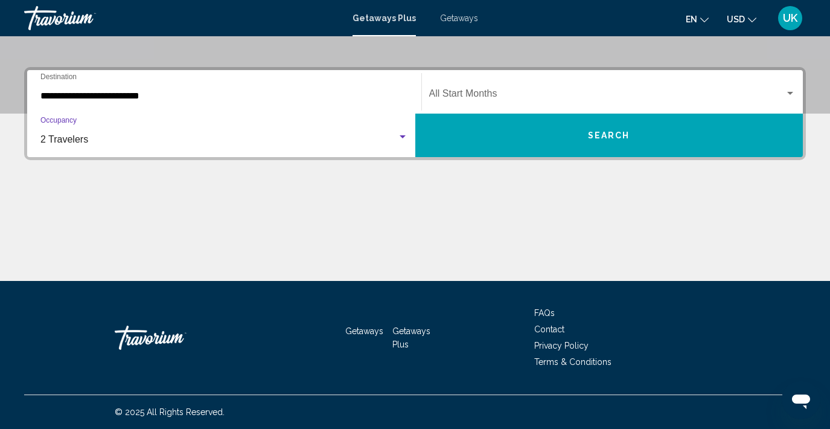
click at [404, 137] on div "Search widget" at bounding box center [403, 136] width 6 height 3
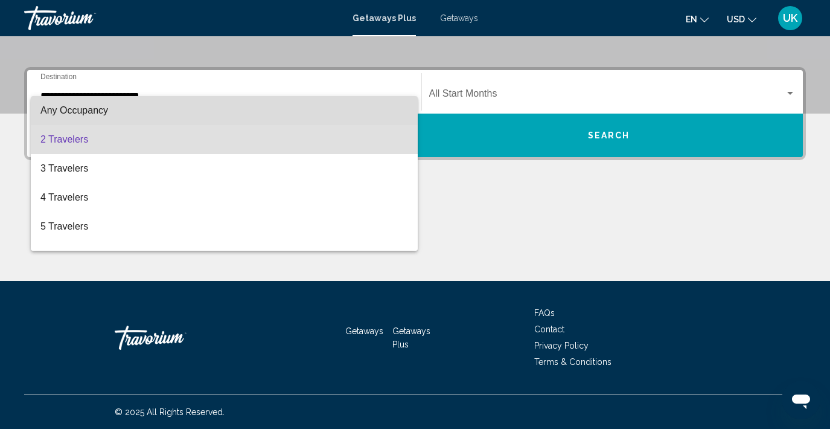
click at [251, 110] on span "Any Occupancy" at bounding box center [224, 110] width 368 height 29
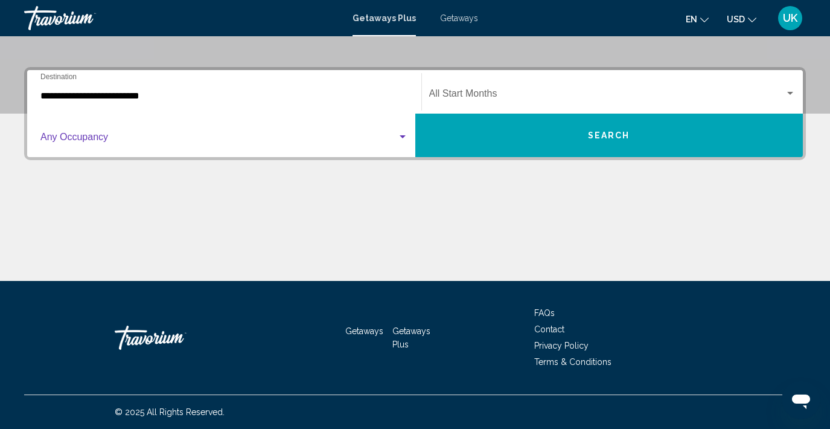
click at [725, 129] on button "Search" at bounding box center [609, 134] width 388 height 43
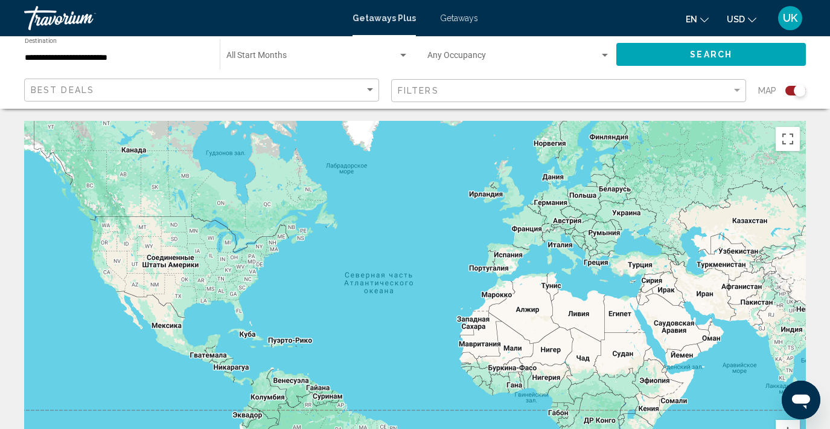
click at [792, 89] on div "Search widget" at bounding box center [795, 91] width 21 height 10
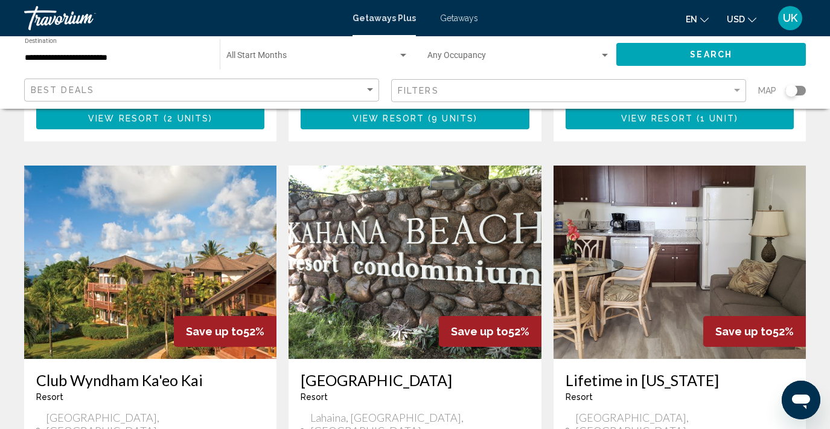
scroll to position [1347, 0]
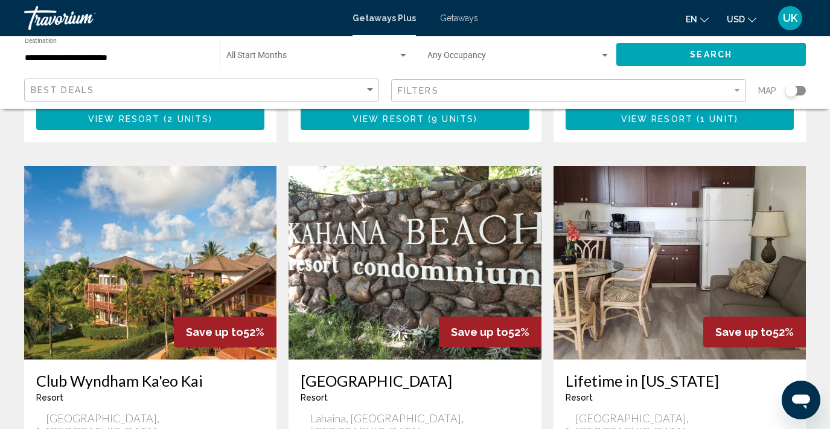
click at [141, 204] on img "Main content" at bounding box center [150, 262] width 252 height 193
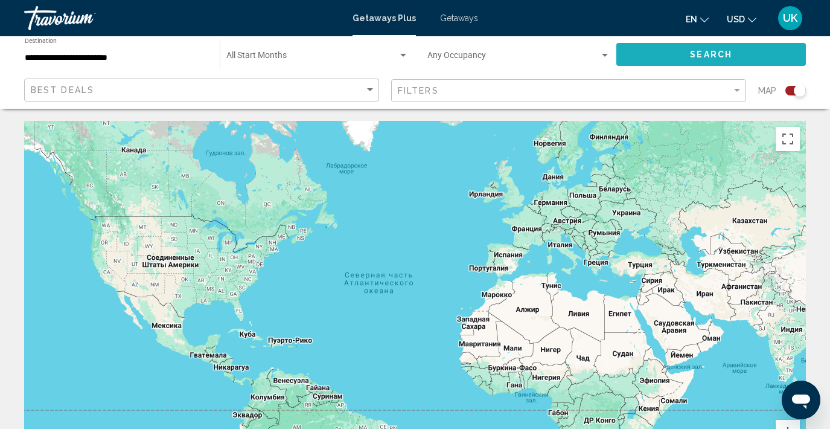
click at [672, 53] on button "Search" at bounding box center [711, 54] width 190 height 22
click at [764, 54] on button "Search" at bounding box center [711, 54] width 190 height 22
click at [791, 93] on div "Search widget" at bounding box center [795, 91] width 21 height 10
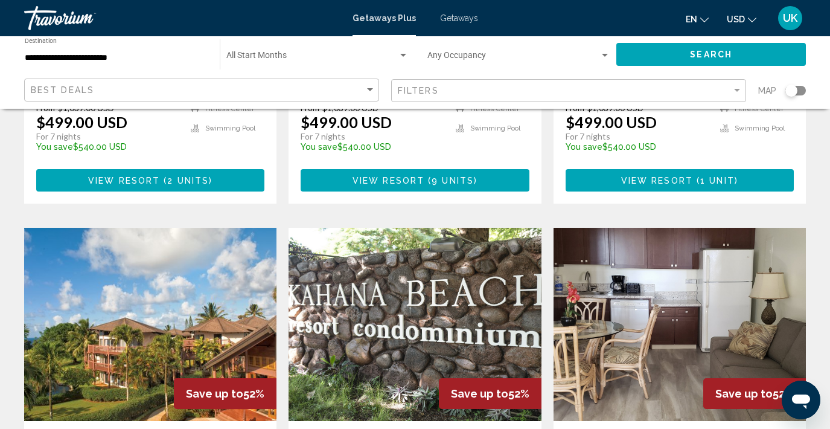
scroll to position [1306, 0]
